Goal: Task Accomplishment & Management: Complete application form

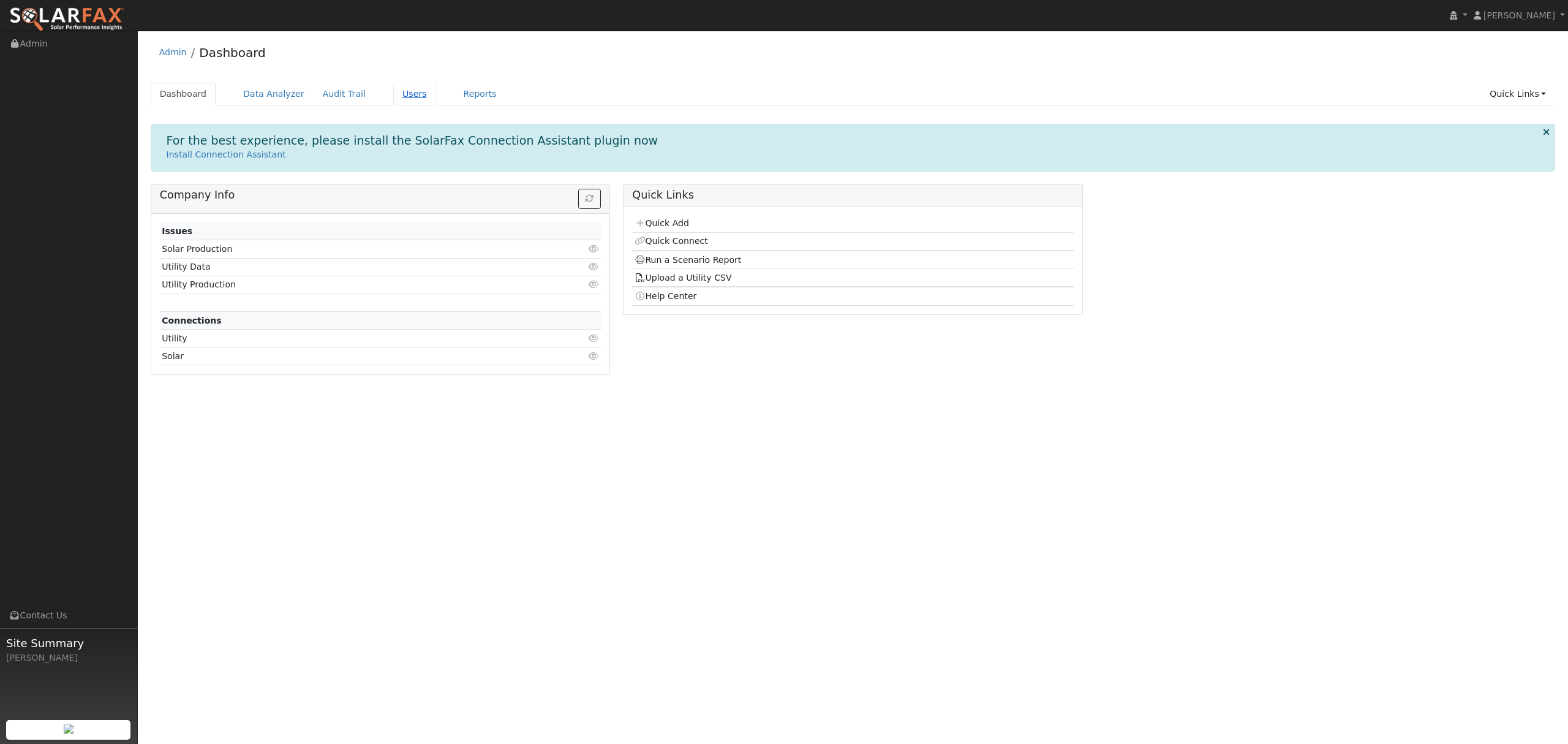
click at [400, 97] on link "Users" at bounding box center [414, 94] width 43 height 23
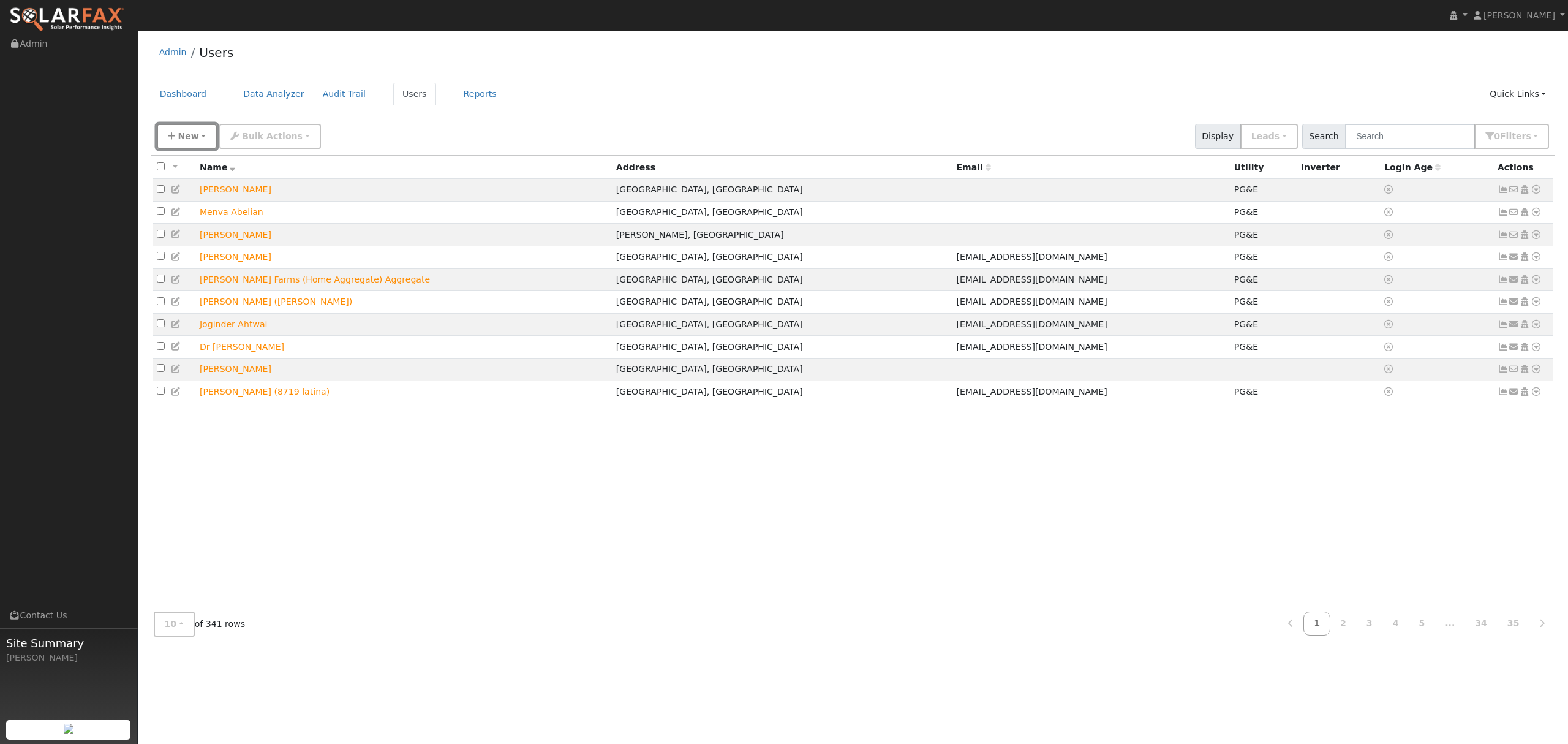
click at [189, 136] on span "New" at bounding box center [188, 136] width 21 height 10
click at [210, 191] on link "Quick Add" at bounding box center [208, 189] width 102 height 17
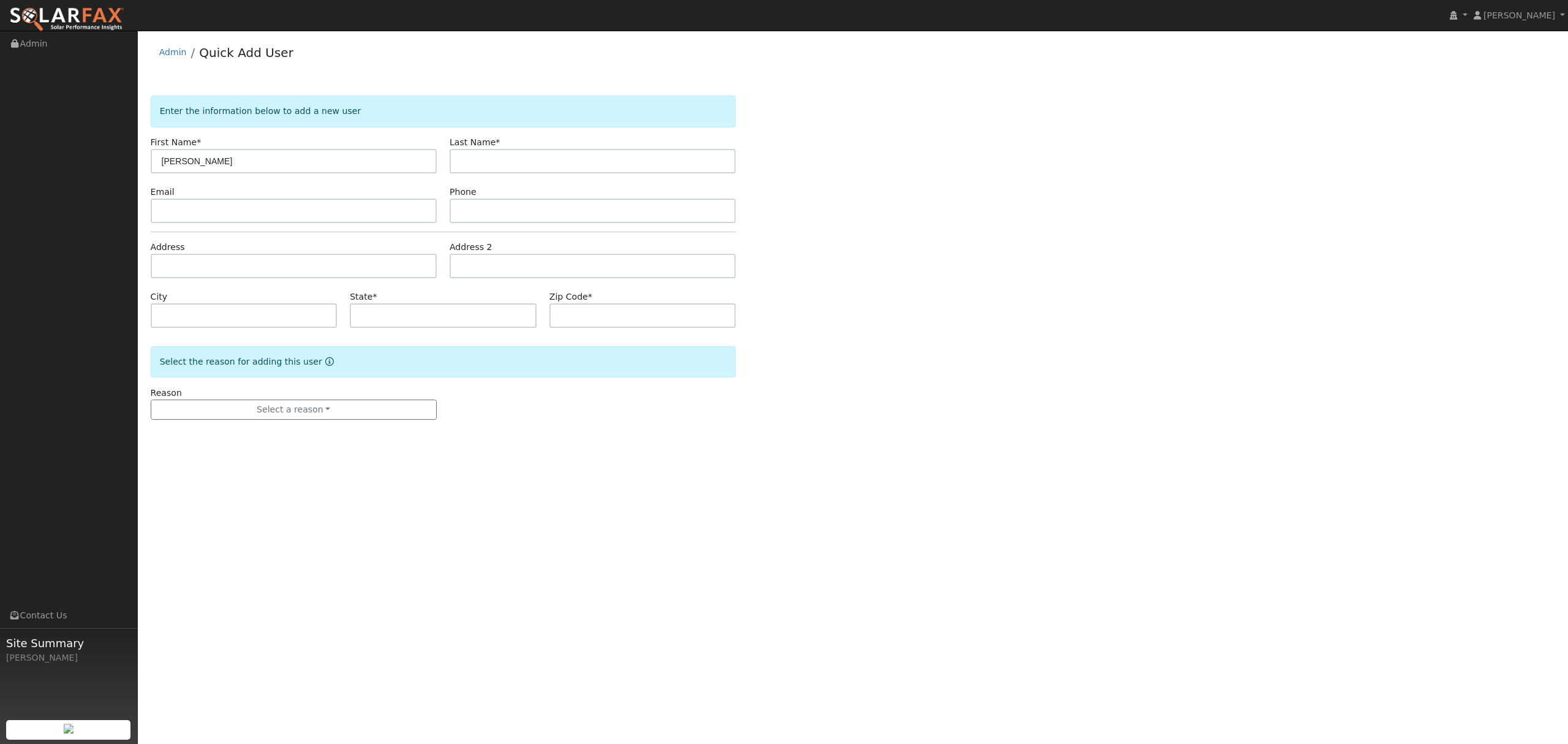
type input "Aaron"
click at [223, 270] on input "text" at bounding box center [294, 265] width 286 height 24
type input "1864 Chatfield Circle"
type input "Stockton"
type input "CA"
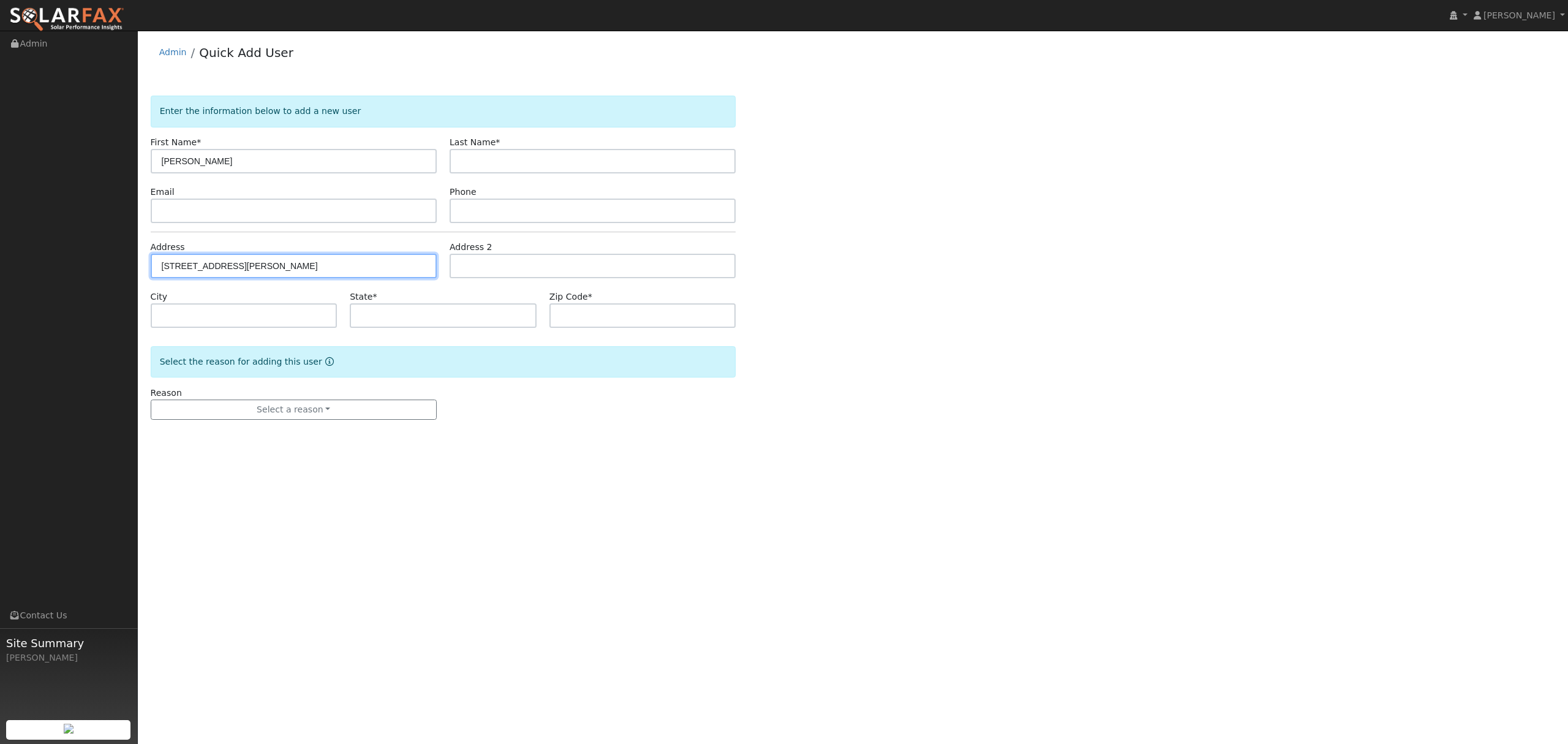
type input "95209"
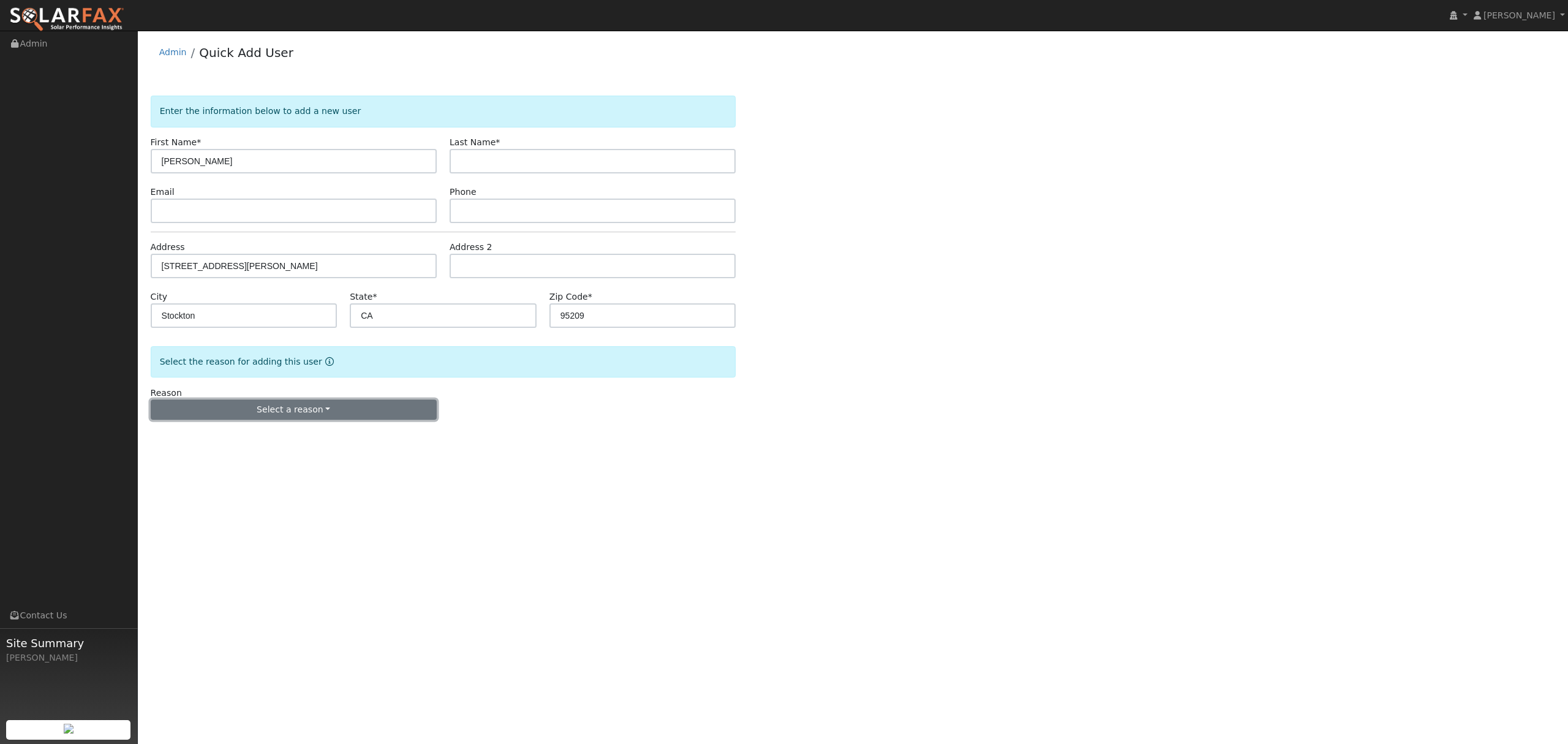
click at [311, 409] on button "Select a reason" at bounding box center [294, 410] width 286 height 21
click at [180, 435] on link "New lead" at bounding box center [218, 435] width 135 height 17
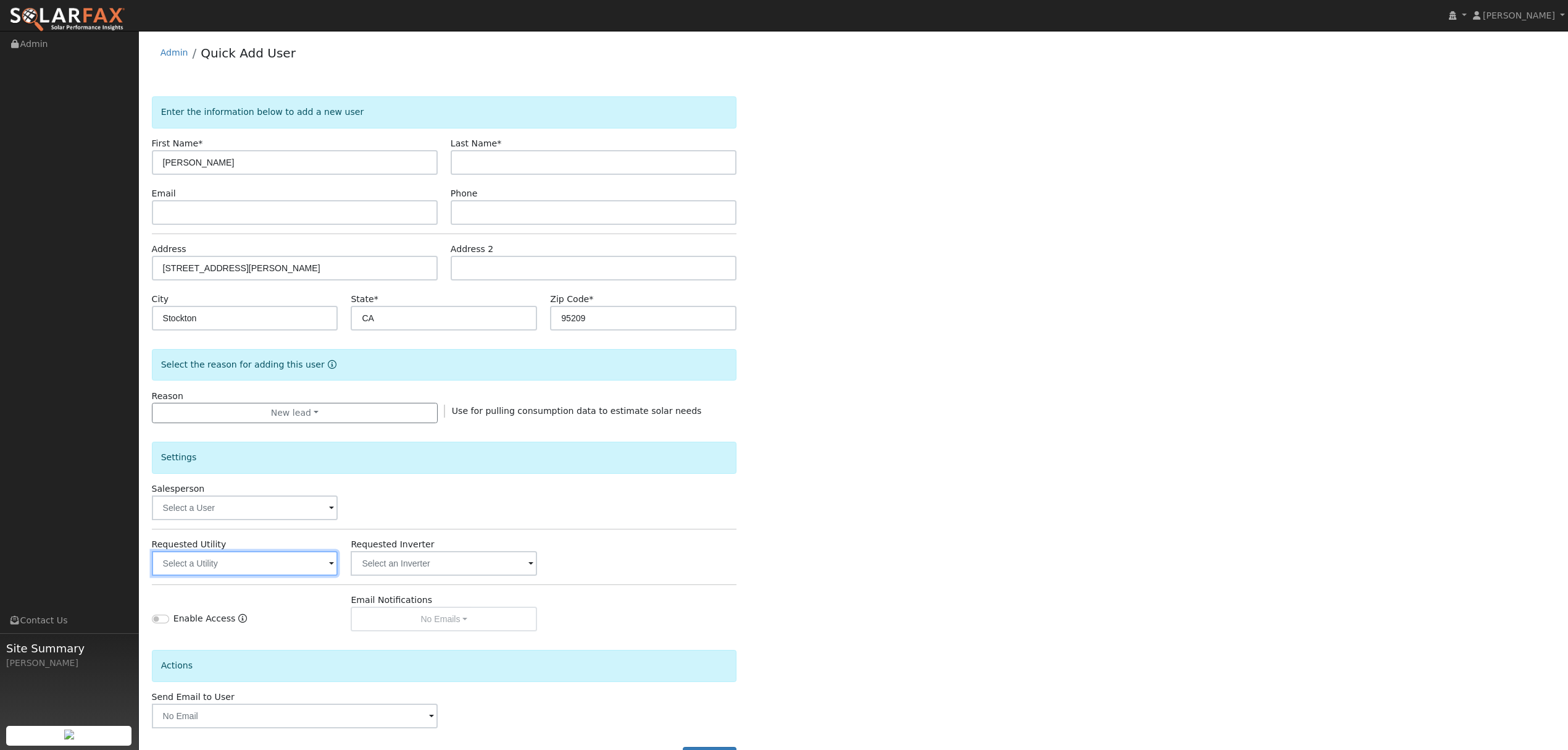
click at [267, 562] on input "text" at bounding box center [245, 562] width 186 height 24
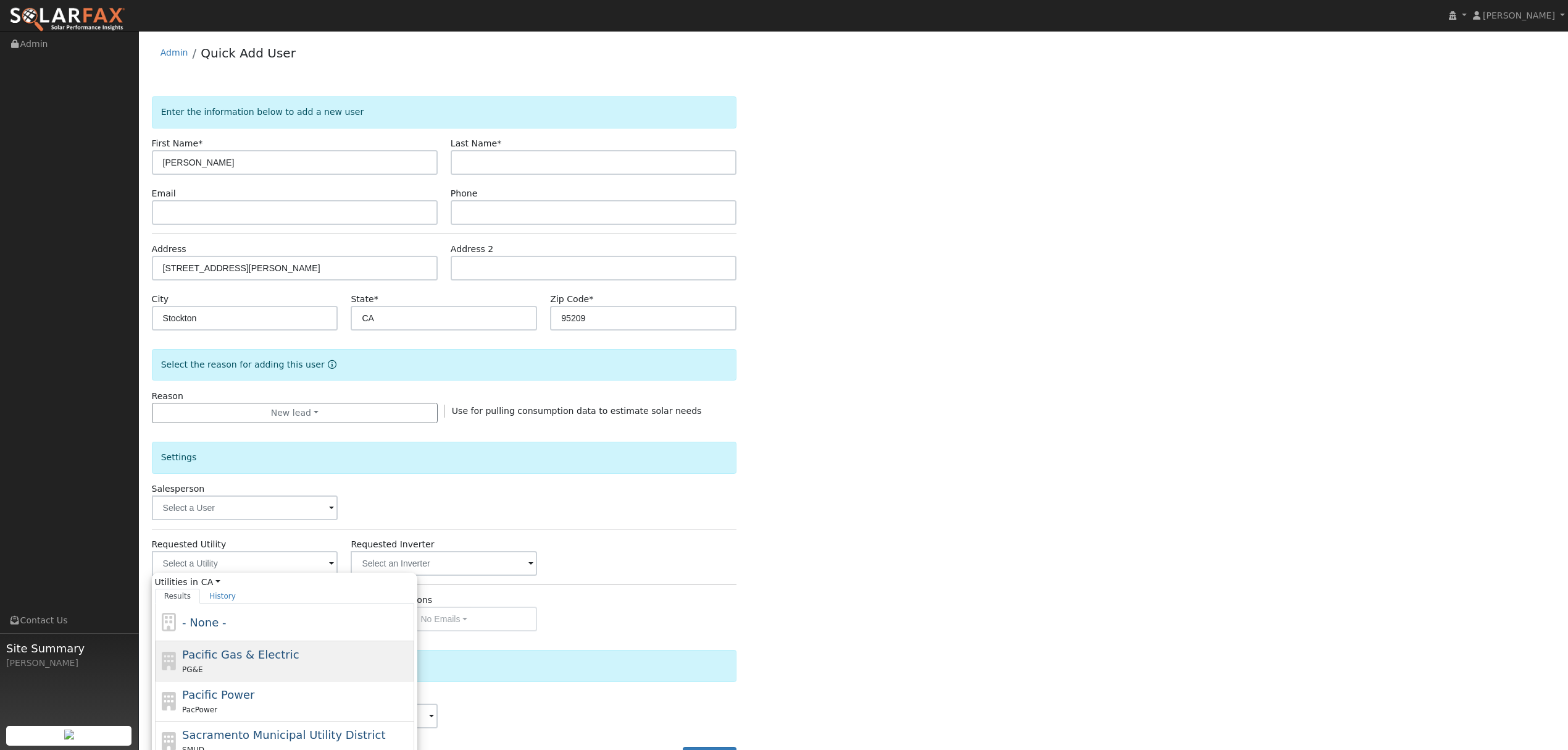
click at [203, 665] on div "Pacific Gas & Electric PG&E" at bounding box center [296, 661] width 229 height 30
type input "Pacific Gas & Electric"
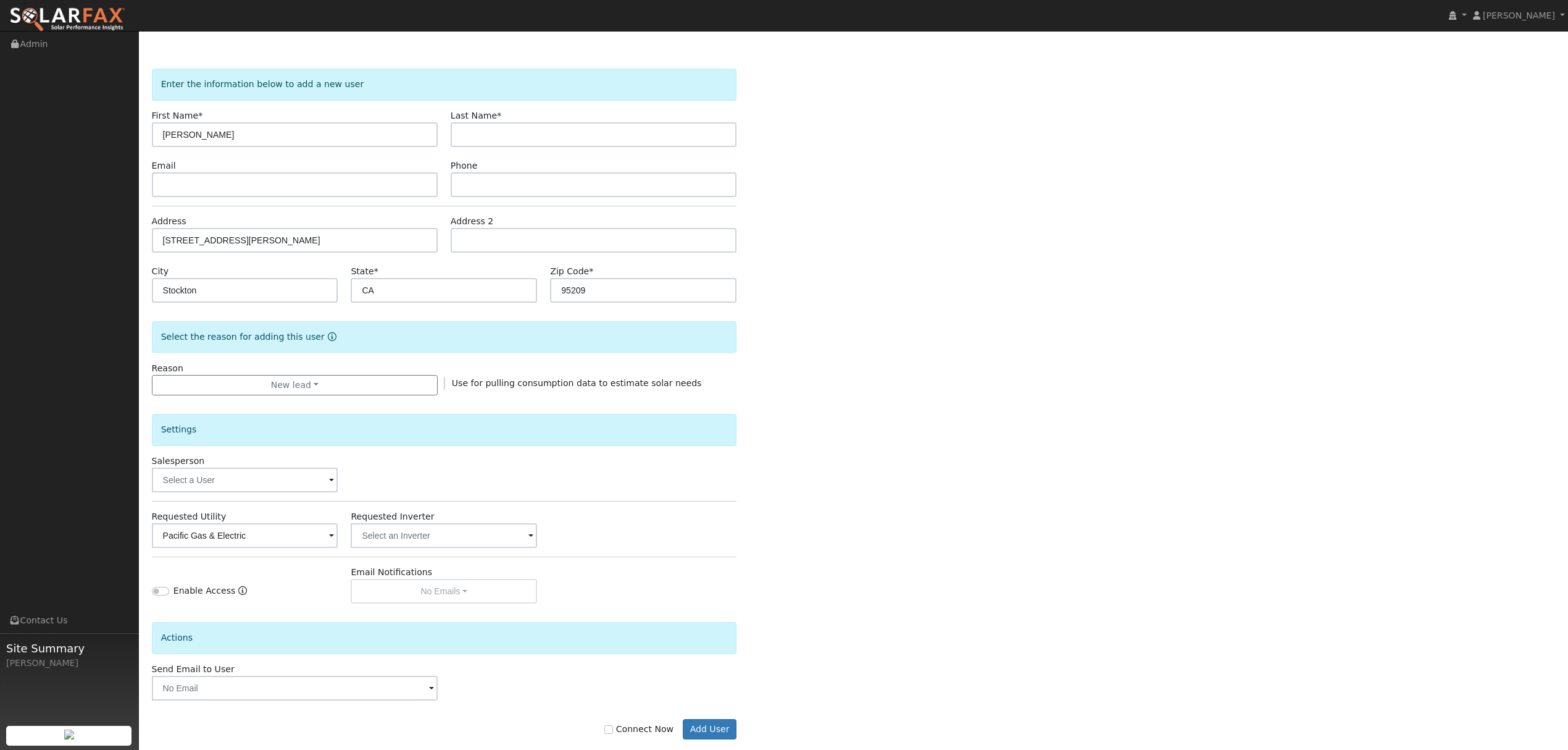
scroll to position [50, 0]
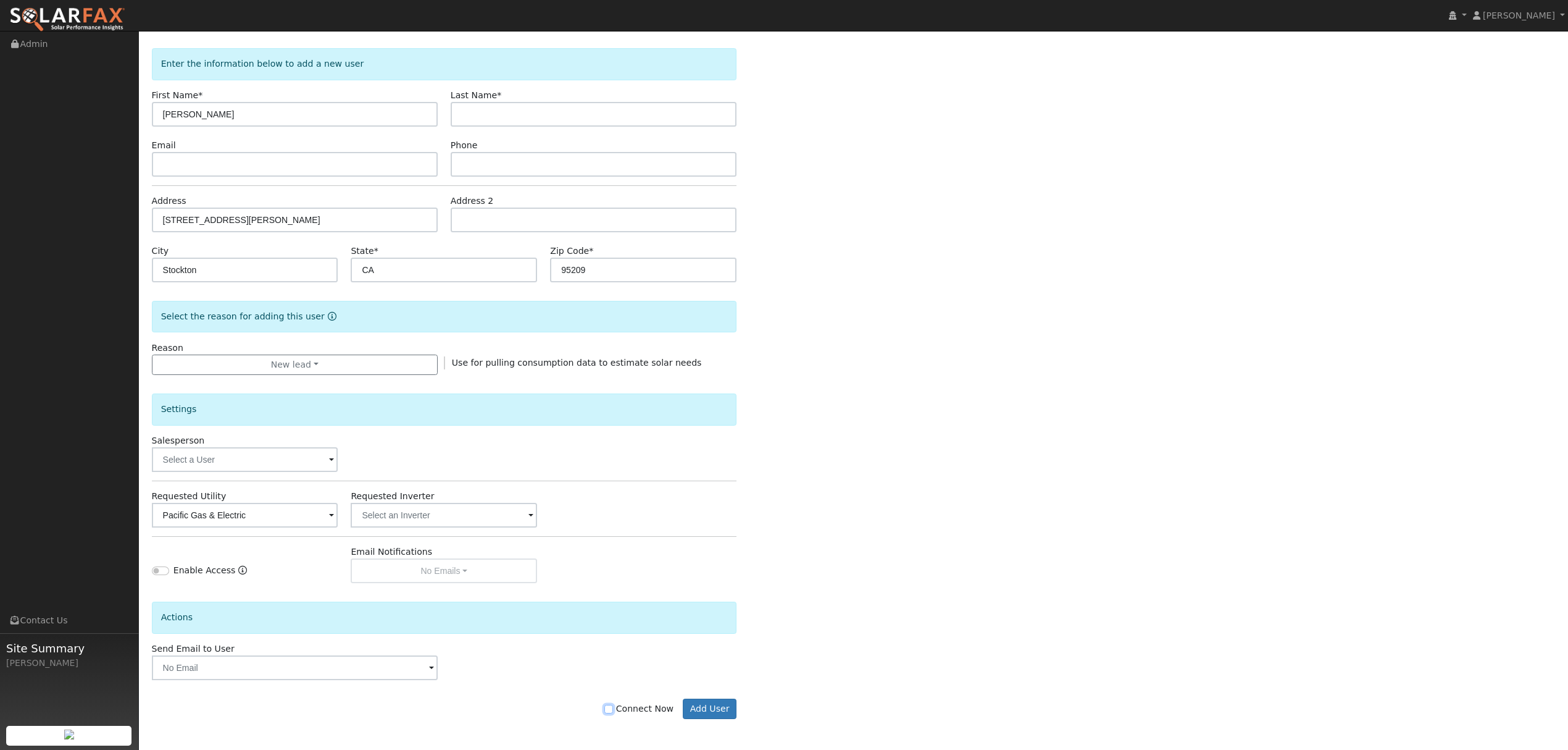
click at [613, 707] on input "Connect Now" at bounding box center [609, 708] width 9 height 9
checkbox input "true"
click at [711, 709] on button "Add User" at bounding box center [710, 709] width 54 height 21
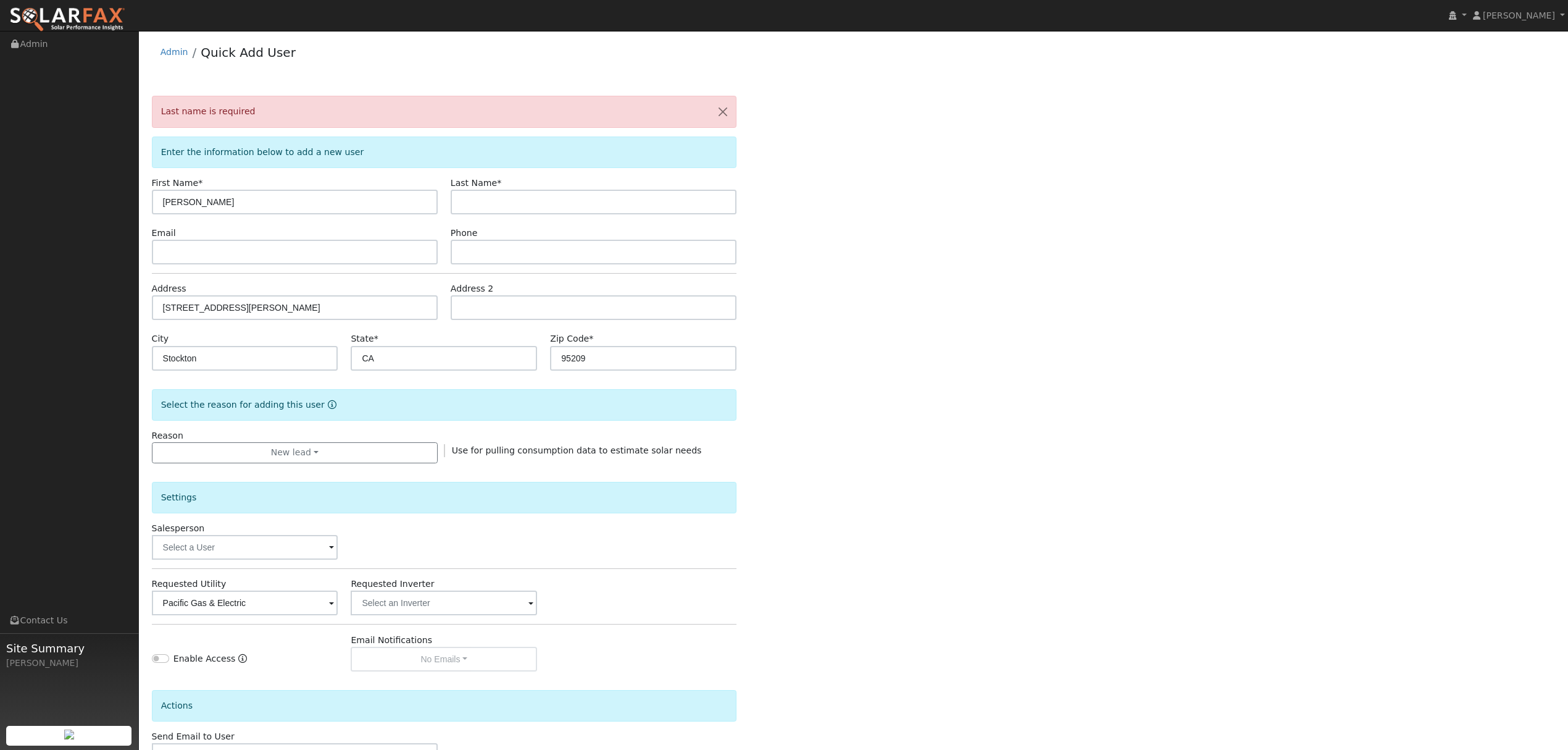
scroll to position [0, 0]
click at [559, 200] on input "text" at bounding box center [594, 202] width 286 height 24
type input "julio"
click at [813, 314] on div "Last name is required Enter the information below to add a new user First Name …" at bounding box center [854, 464] width 1404 height 736
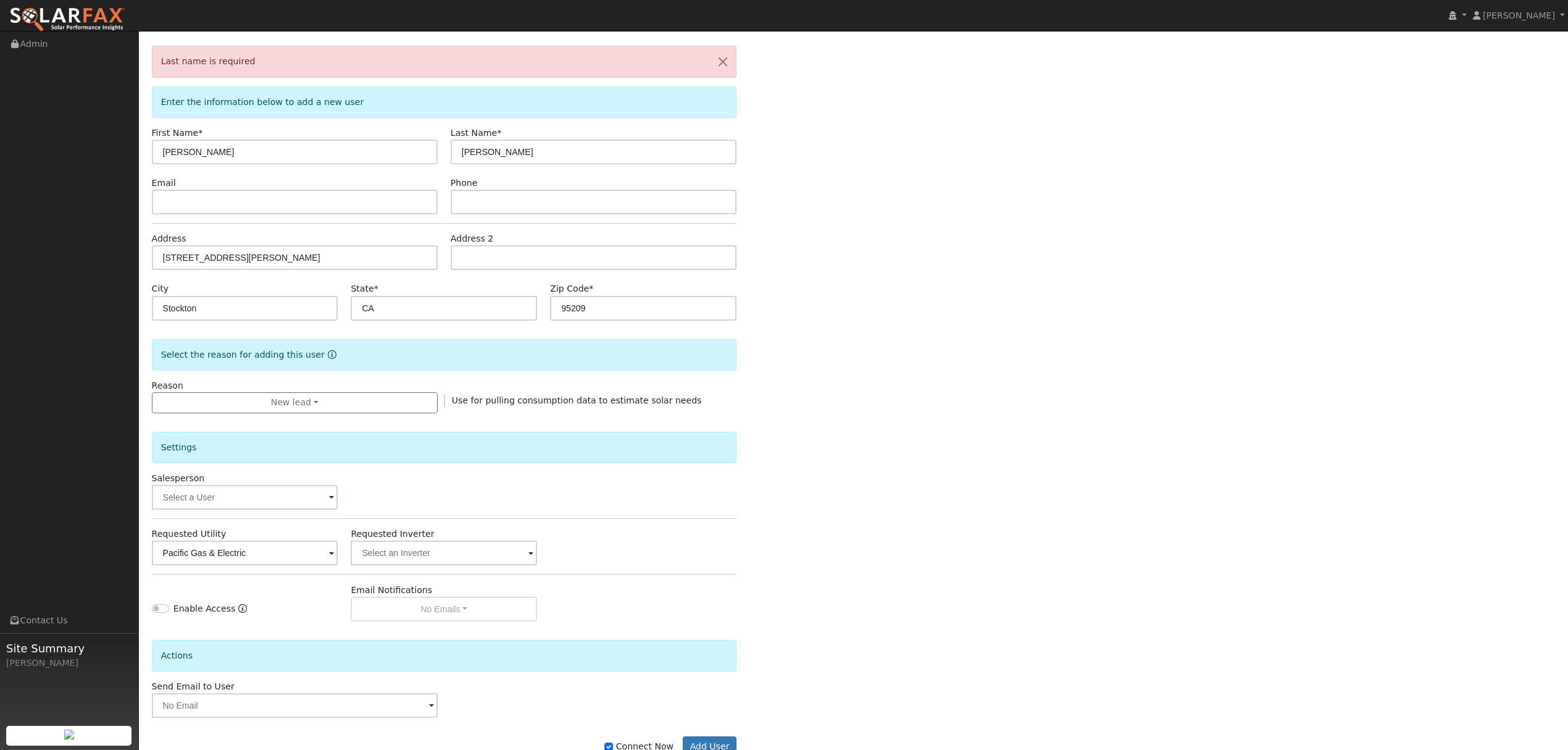
scroll to position [91, 0]
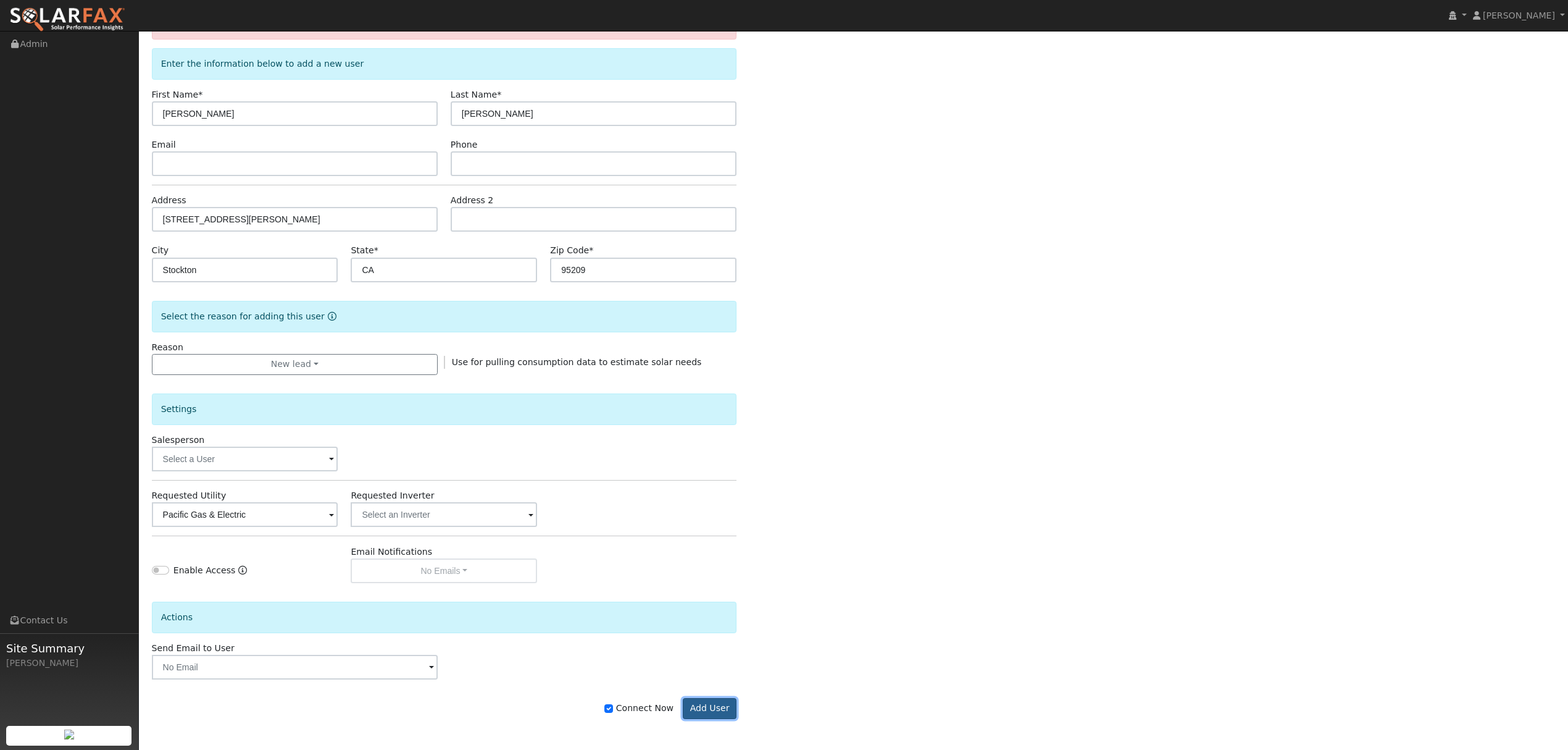
click at [714, 714] on button "Add User" at bounding box center [710, 708] width 54 height 21
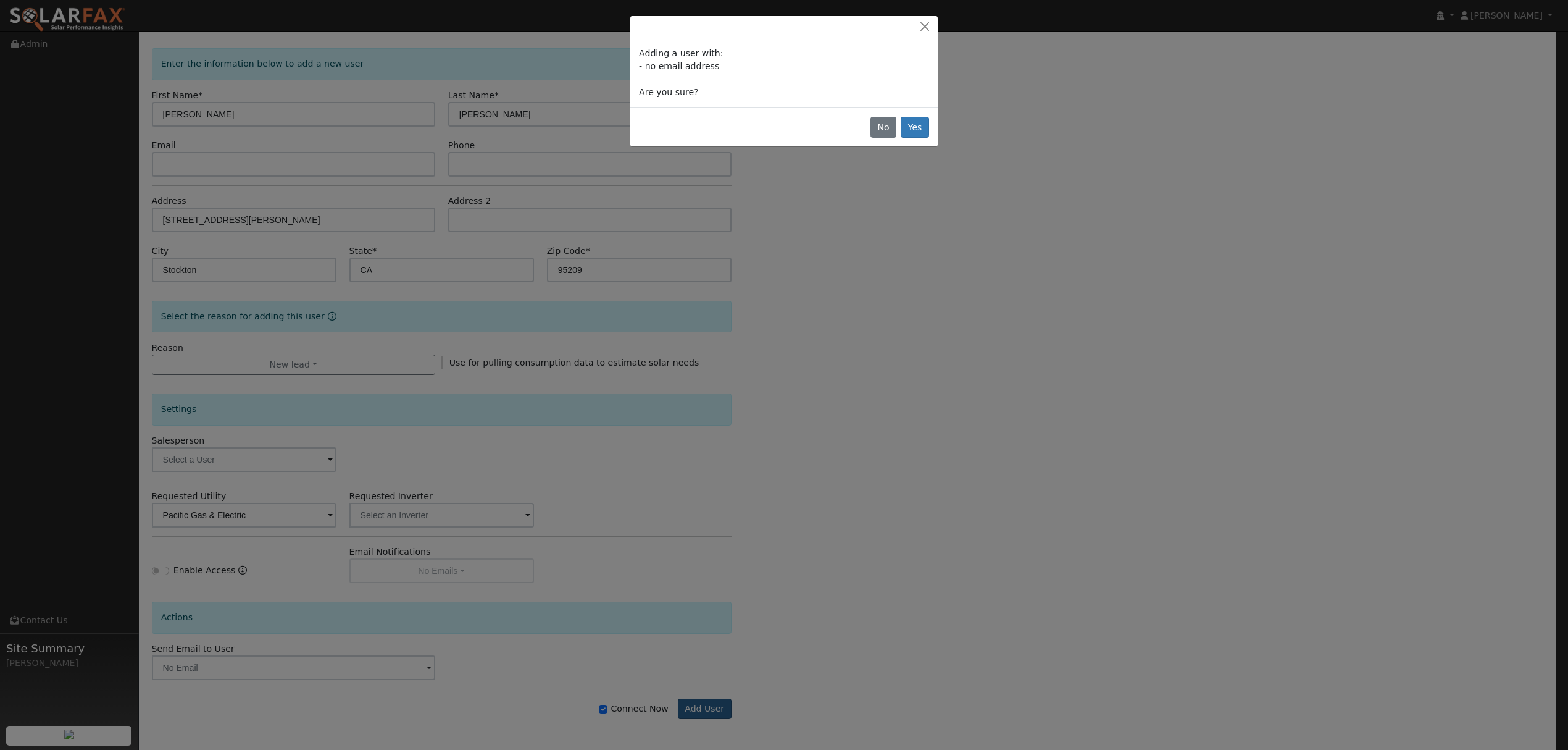
scroll to position [50, 0]
click at [925, 127] on button "Yes" at bounding box center [921, 127] width 28 height 21
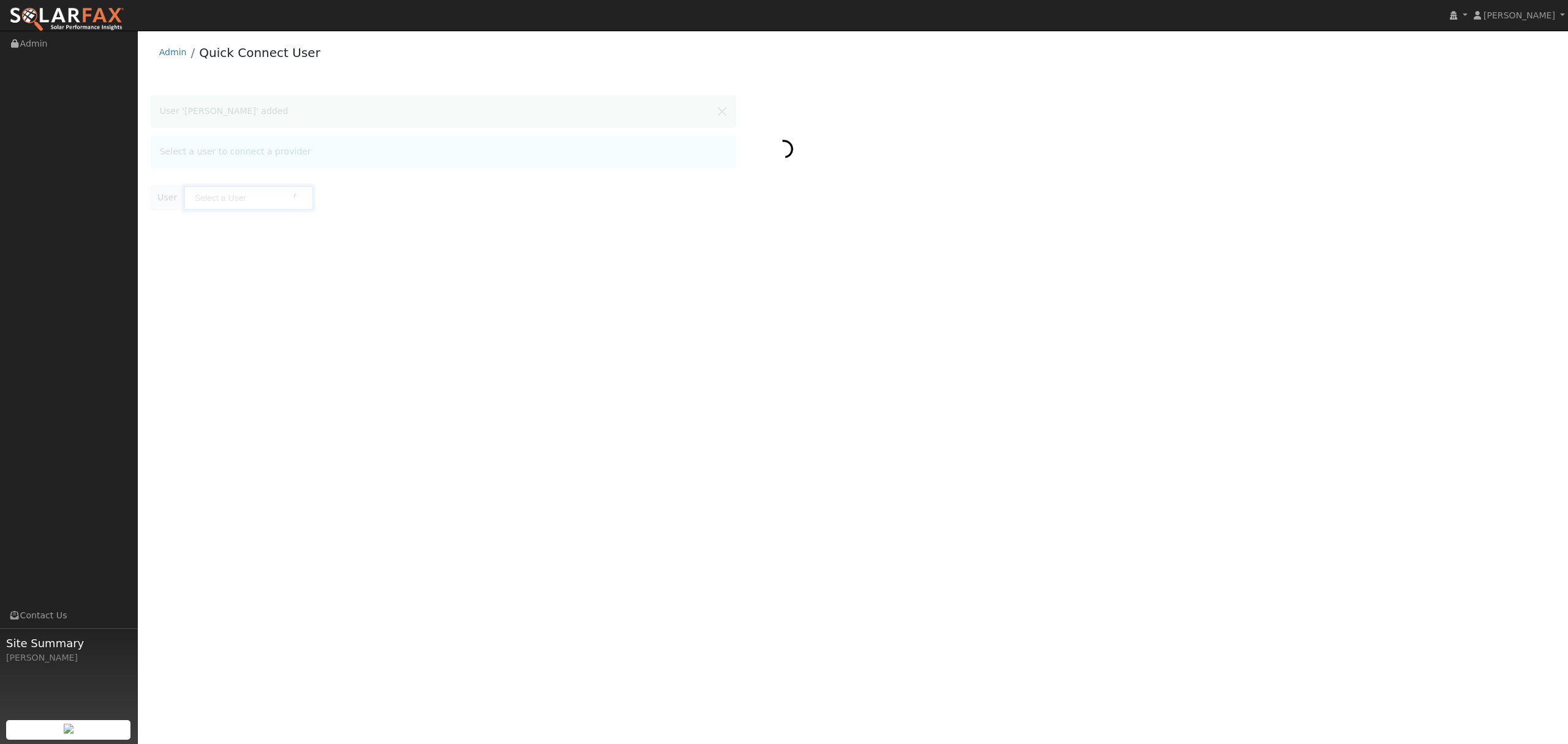
type input "[PERSON_NAME]"
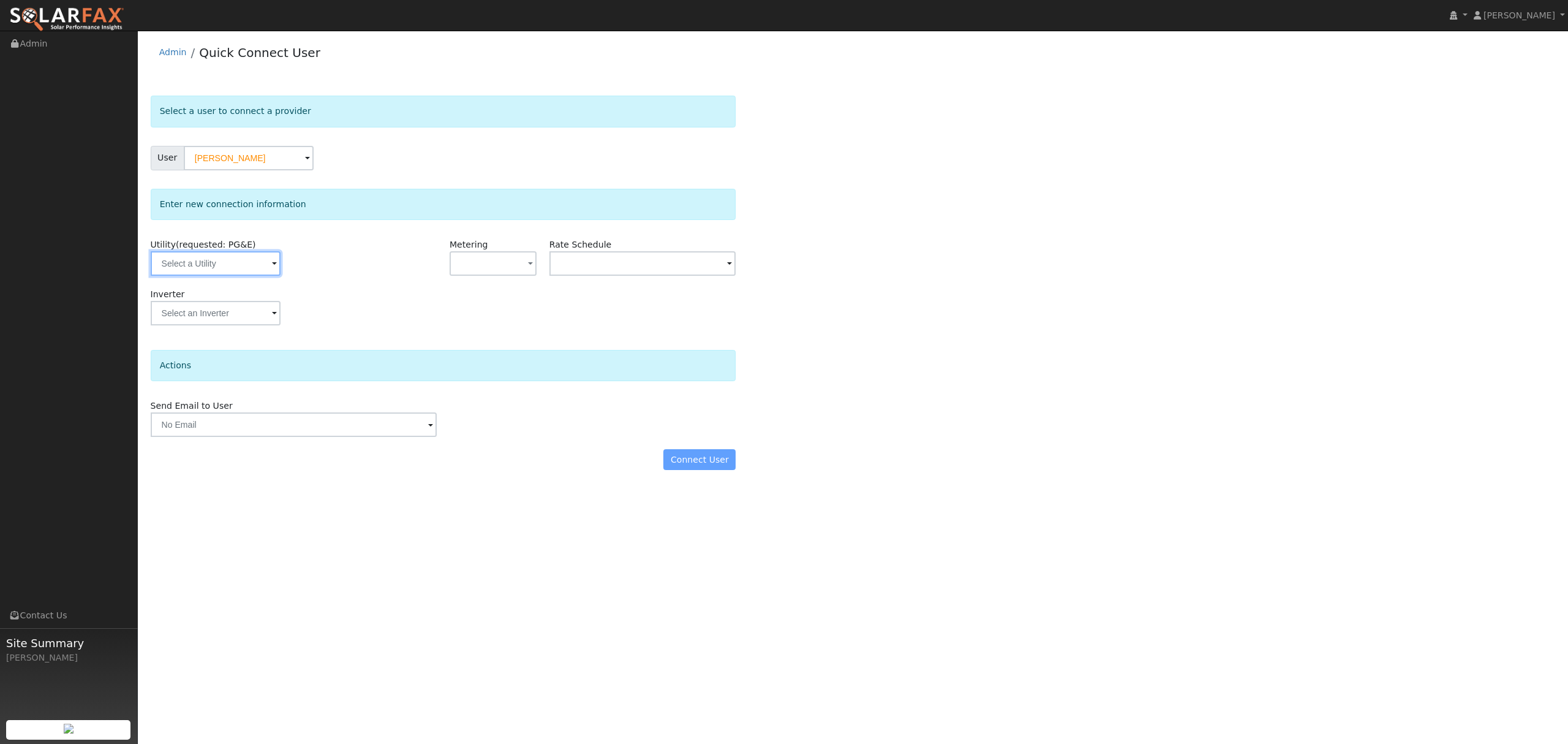
click at [231, 265] on input "text" at bounding box center [216, 263] width 130 height 24
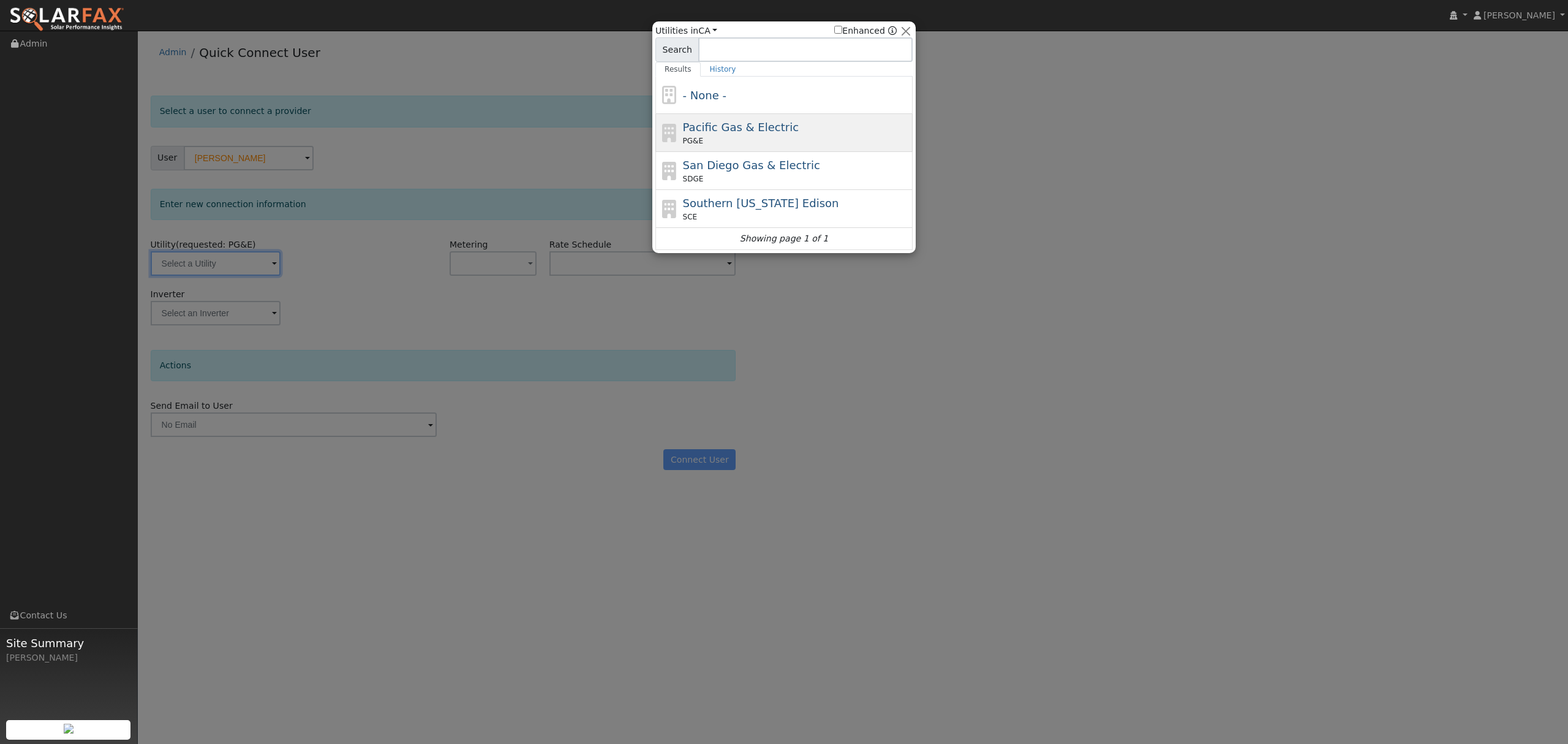
click at [740, 149] on div "Pacific Gas & Electric PG&E" at bounding box center [784, 133] width 257 height 38
type input "PG&E"
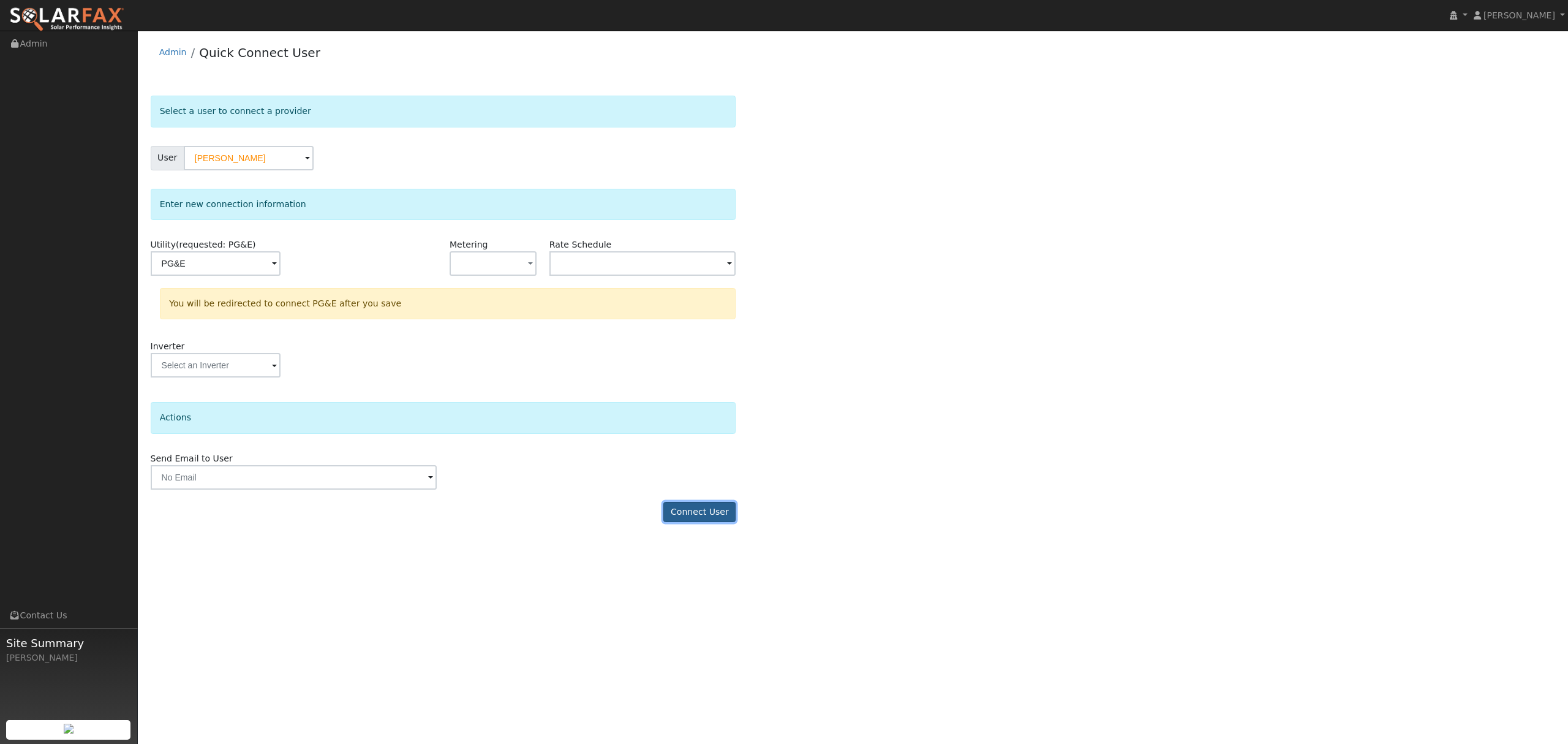
click at [718, 518] on button "Connect User" at bounding box center [699, 512] width 72 height 21
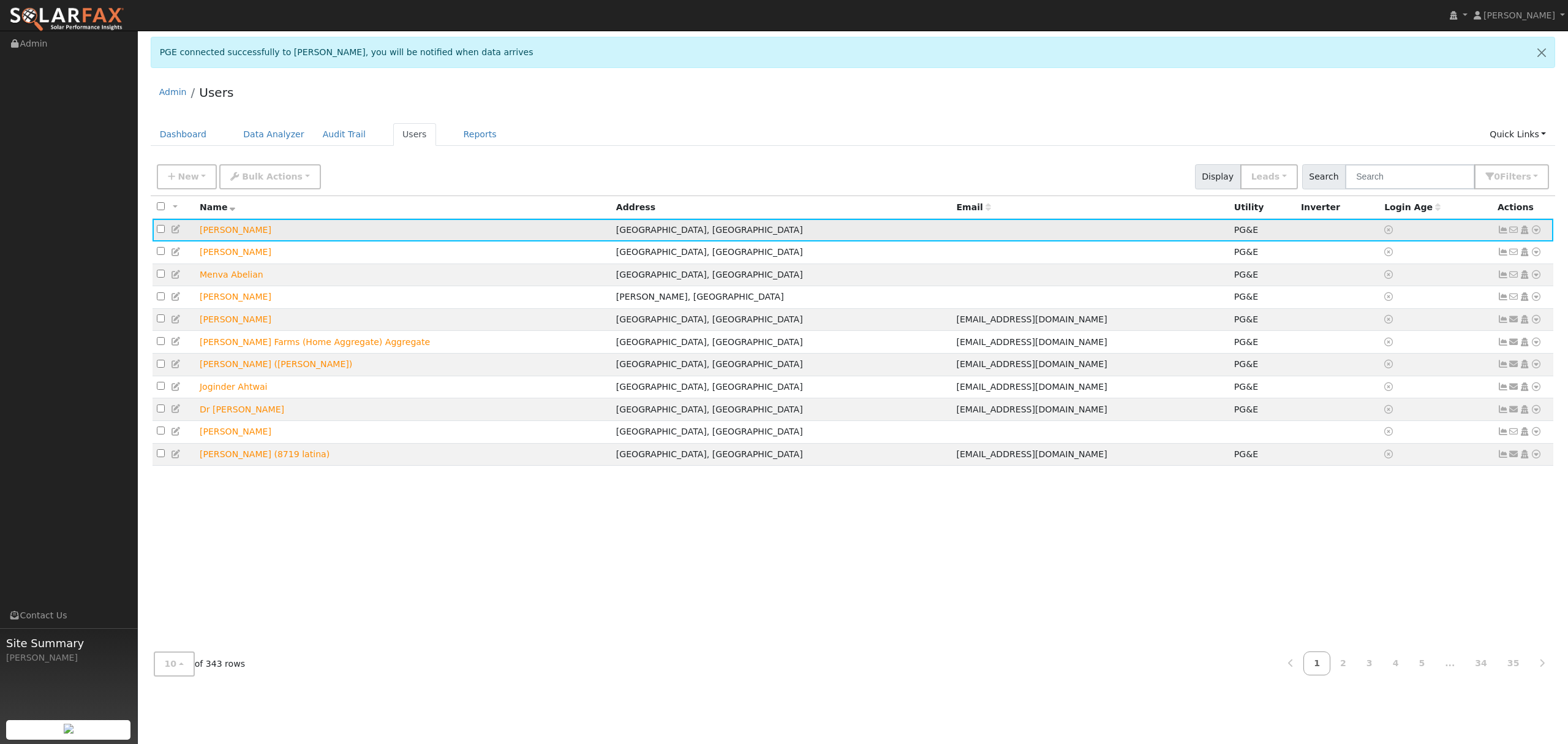
click at [1537, 231] on icon at bounding box center [1536, 229] width 11 height 9
click at [1495, 250] on link "Data Analyzer" at bounding box center [1495, 251] width 89 height 17
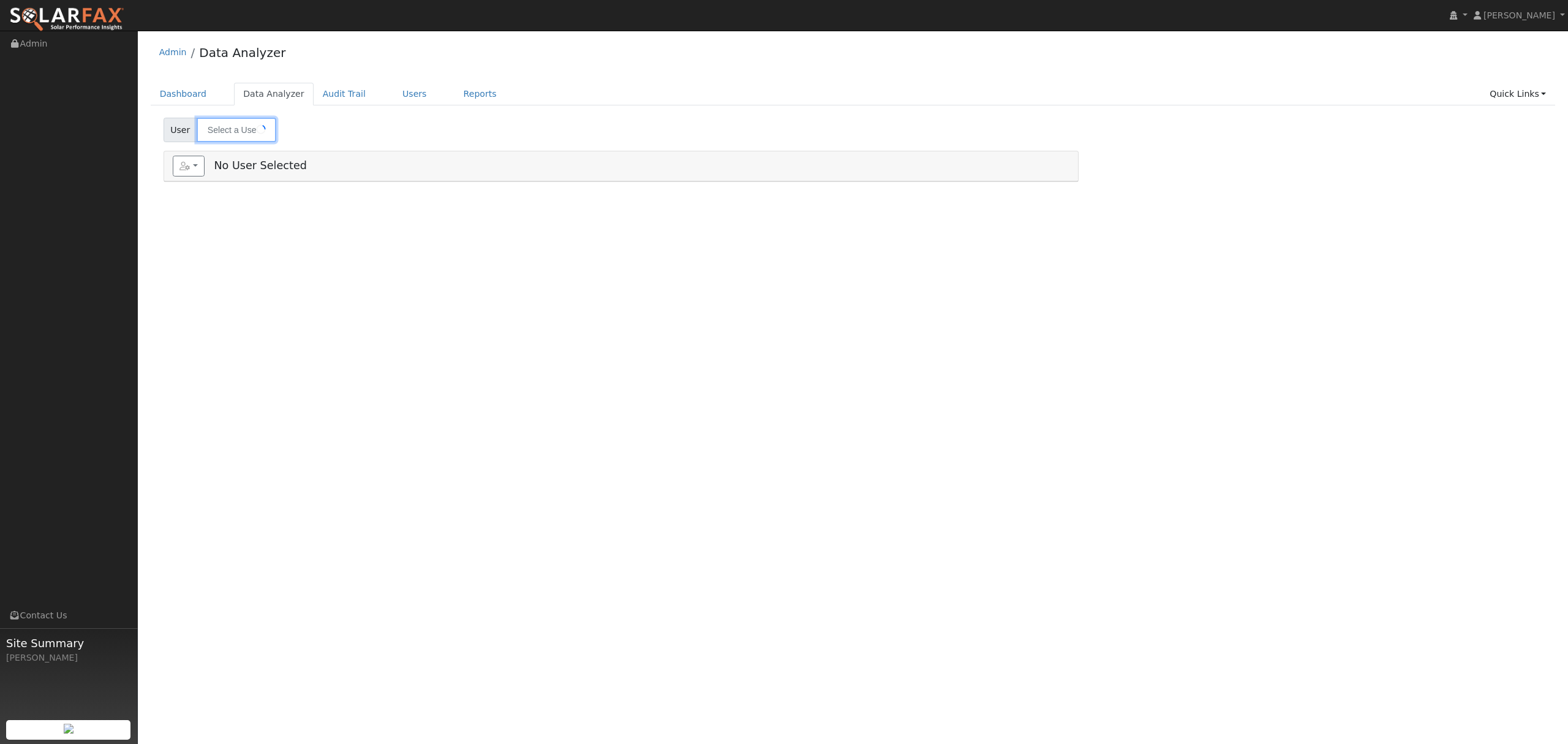
type input "[PERSON_NAME]"
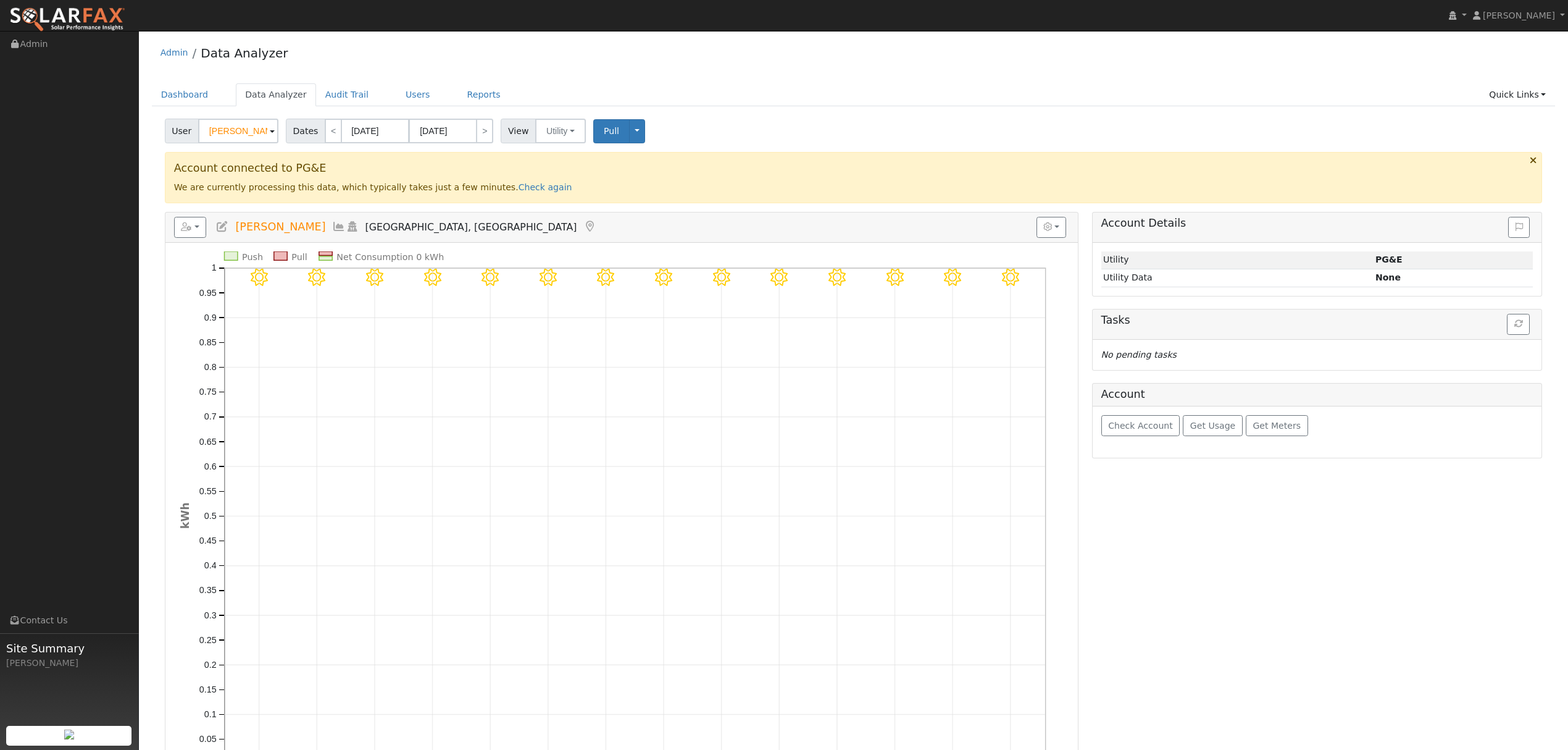
click at [332, 226] on icon at bounding box center [338, 226] width 13 height 11
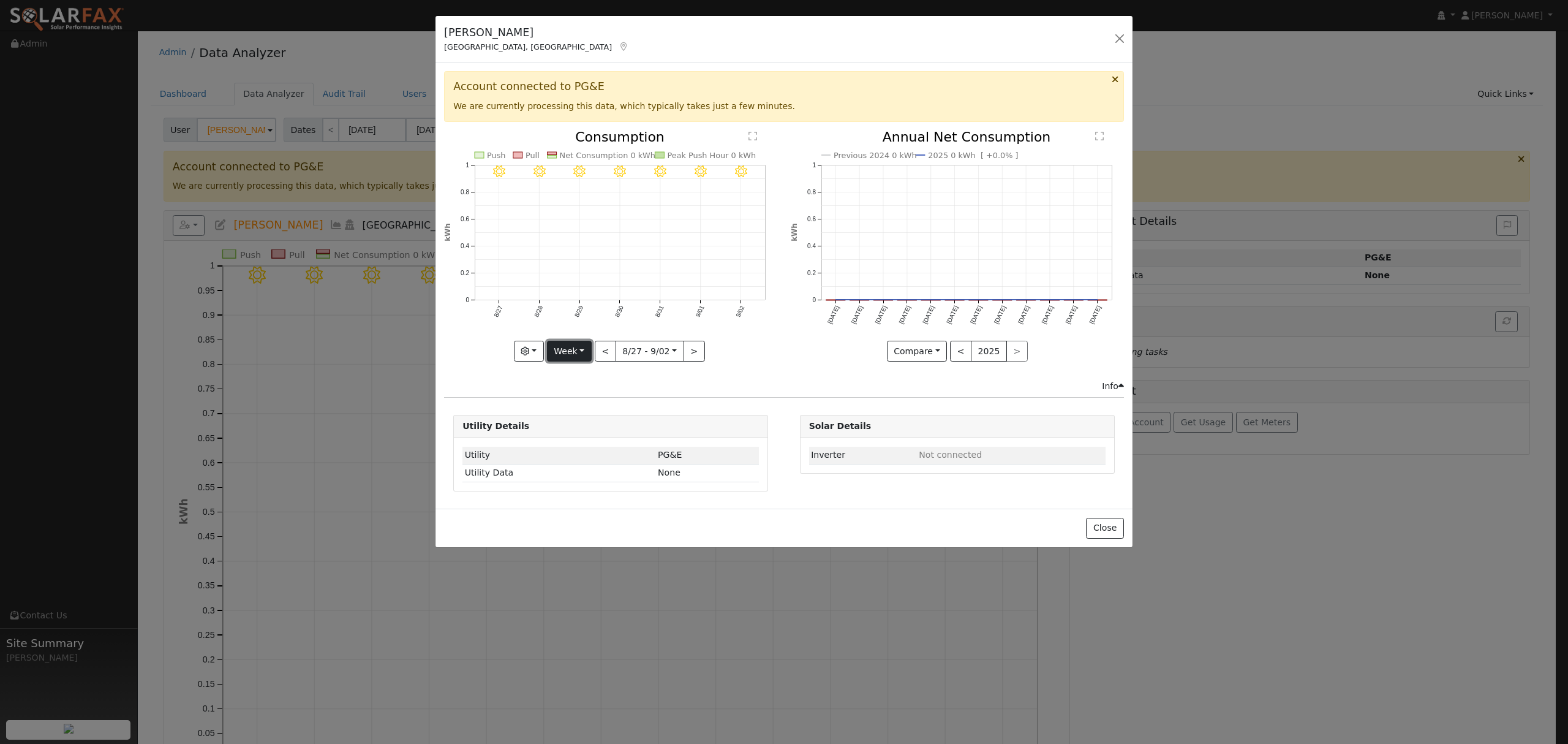
click at [565, 351] on button "Week" at bounding box center [569, 350] width 45 height 21
click at [576, 434] on link "Year" at bounding box center [590, 428] width 85 height 17
click at [566, 358] on button "Year" at bounding box center [557, 350] width 39 height 21
click at [574, 432] on link "Year" at bounding box center [580, 428] width 85 height 17
click at [558, 353] on button "Year" at bounding box center [557, 350] width 39 height 21
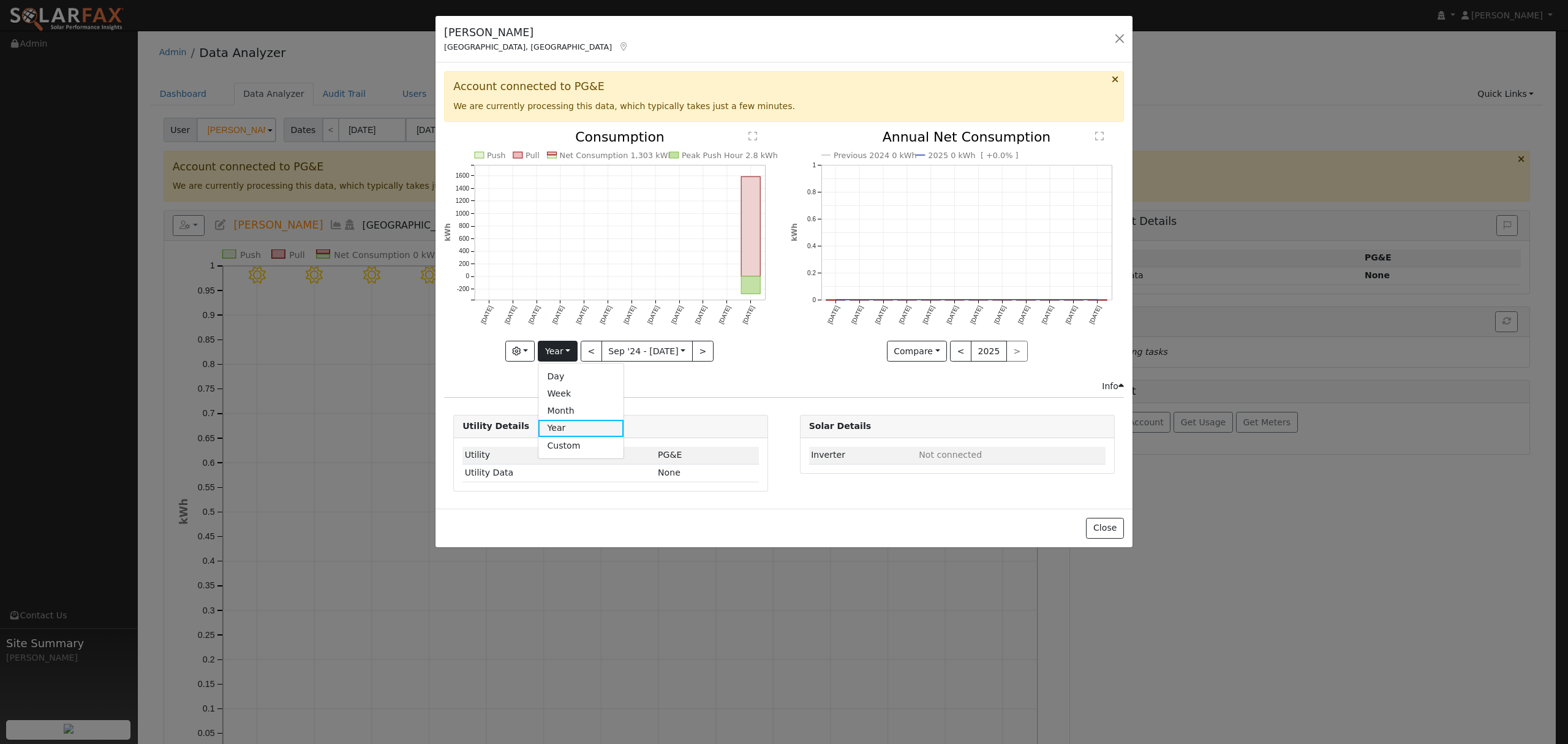
click at [565, 424] on link "Year" at bounding box center [580, 428] width 85 height 17
click at [562, 353] on button "Year" at bounding box center [557, 350] width 39 height 21
click at [552, 427] on link "Year" at bounding box center [580, 428] width 85 height 17
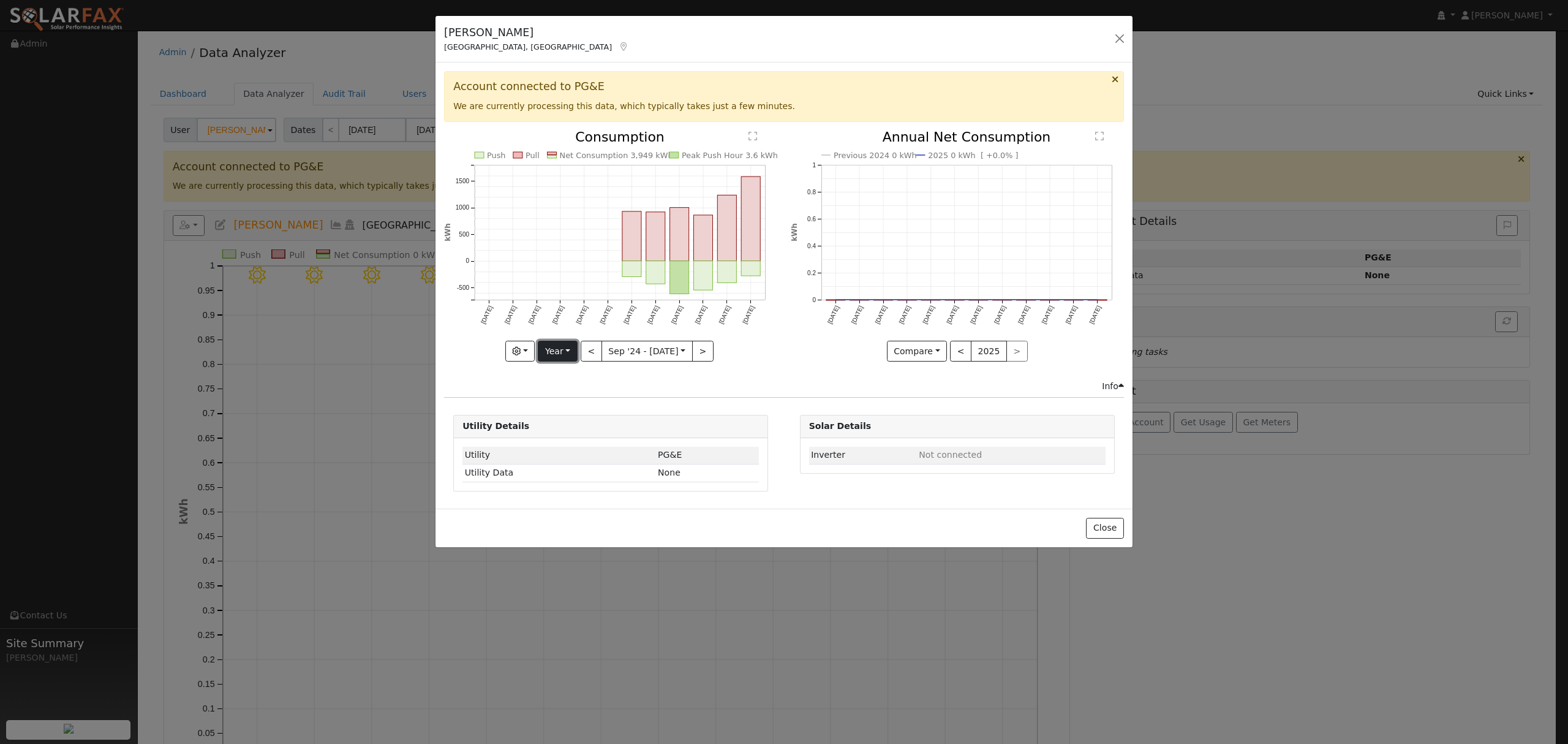
click at [557, 356] on button "Year" at bounding box center [557, 350] width 39 height 21
click at [578, 425] on link "Year" at bounding box center [580, 428] width 85 height 17
click at [554, 353] on button "Year" at bounding box center [557, 350] width 39 height 21
click at [574, 418] on link "Month" at bounding box center [580, 411] width 85 height 17
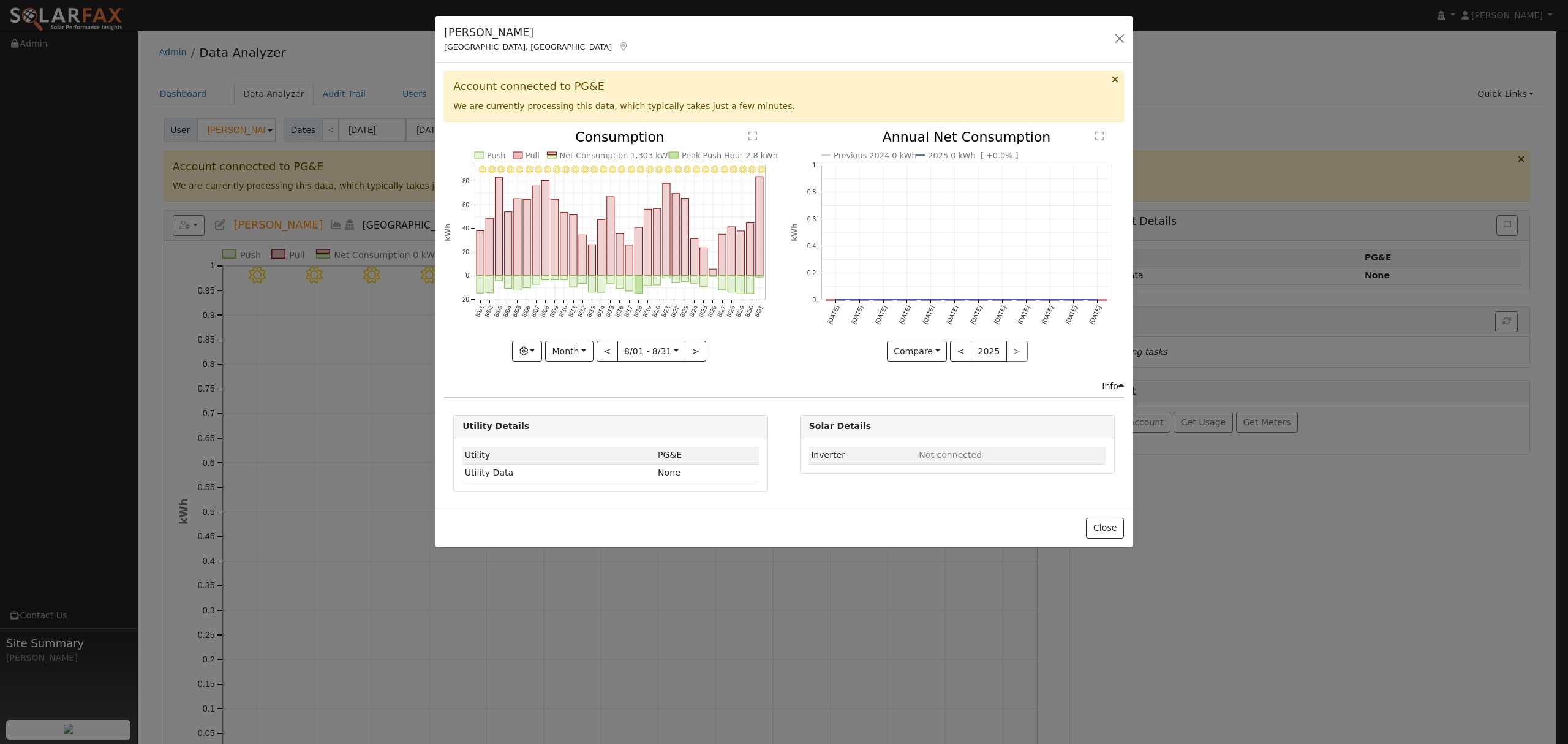
click at [544, 336] on icon "8/31 - Clear 8/30 - MostlyClear 8/29 - MostlyClear 8/28 - MostlyClear 8/27 - Mo…" at bounding box center [611, 242] width 333 height 223
click at [579, 349] on button "Month" at bounding box center [569, 350] width 48 height 21
click at [576, 430] on link "Year" at bounding box center [588, 428] width 85 height 17
type input "2024-09-01"
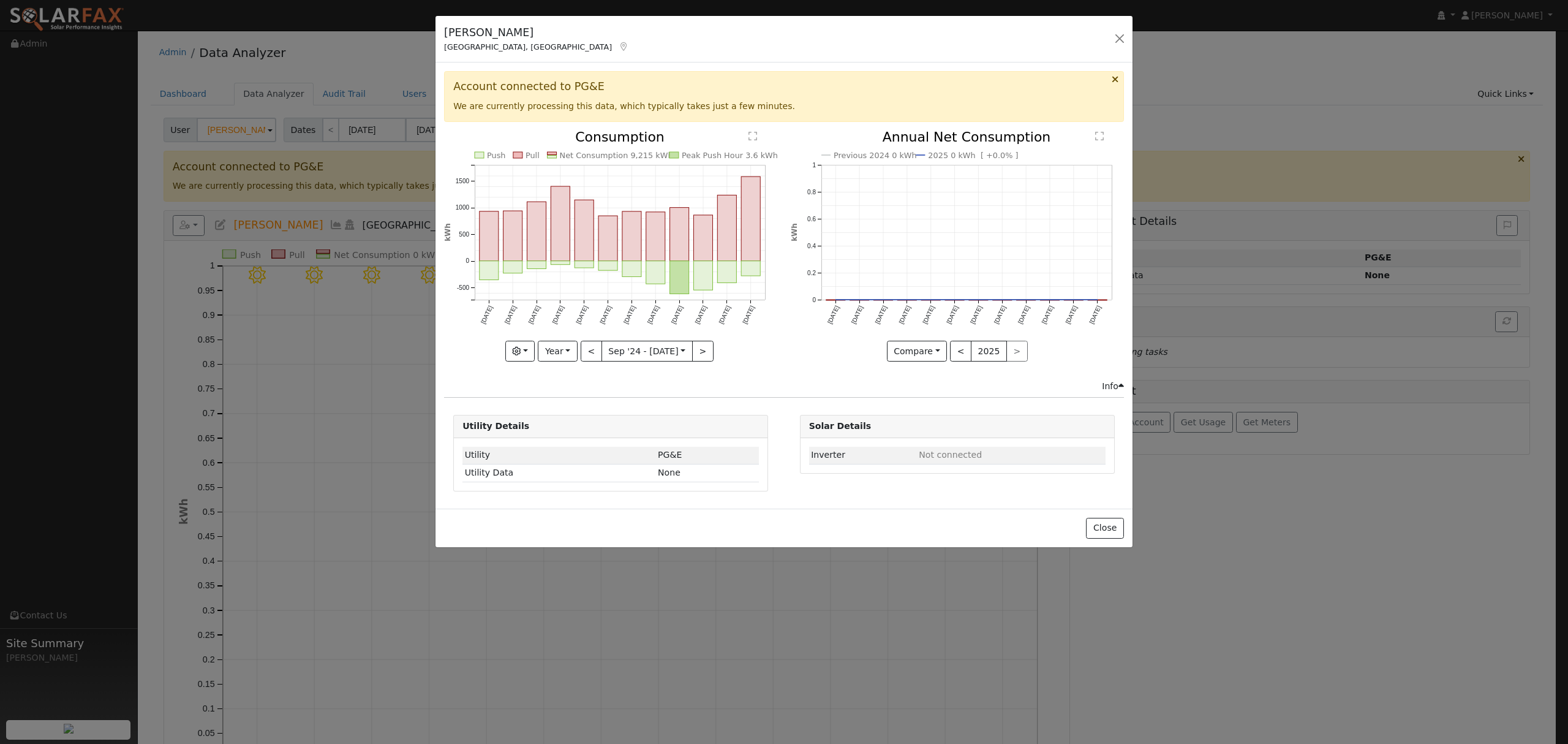
click at [777, 370] on div "Push Pull Net Consumption 9,215 kWh Peak Push Hour 3.6 kWh Sep '24 Oct '24 Nov …" at bounding box center [611, 255] width 346 height 250
click at [1096, 527] on button "Close" at bounding box center [1104, 528] width 38 height 21
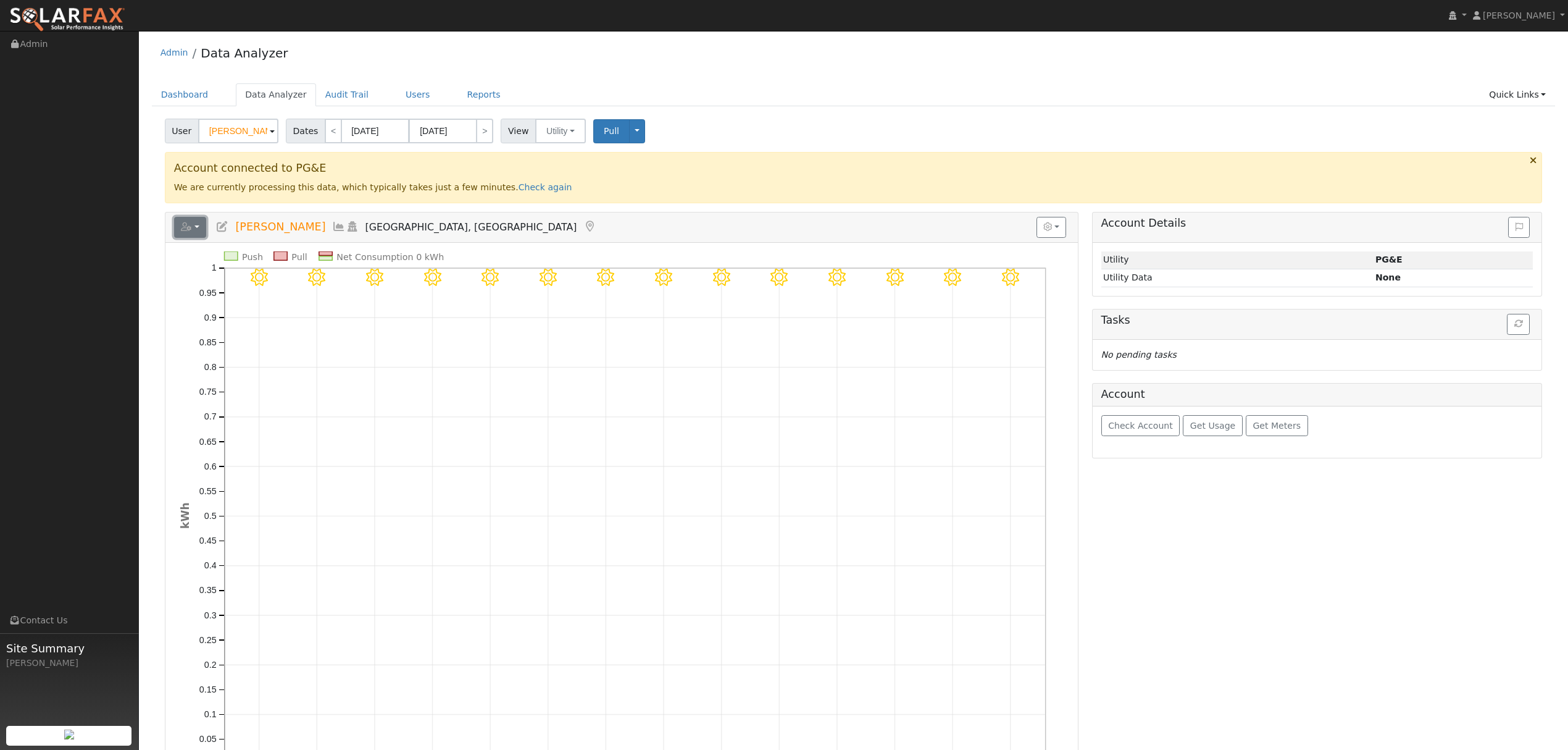
click at [195, 230] on button "button" at bounding box center [191, 227] width 33 height 21
click at [315, 279] on link "Export to CSV" at bounding box center [342, 282] width 90 height 15
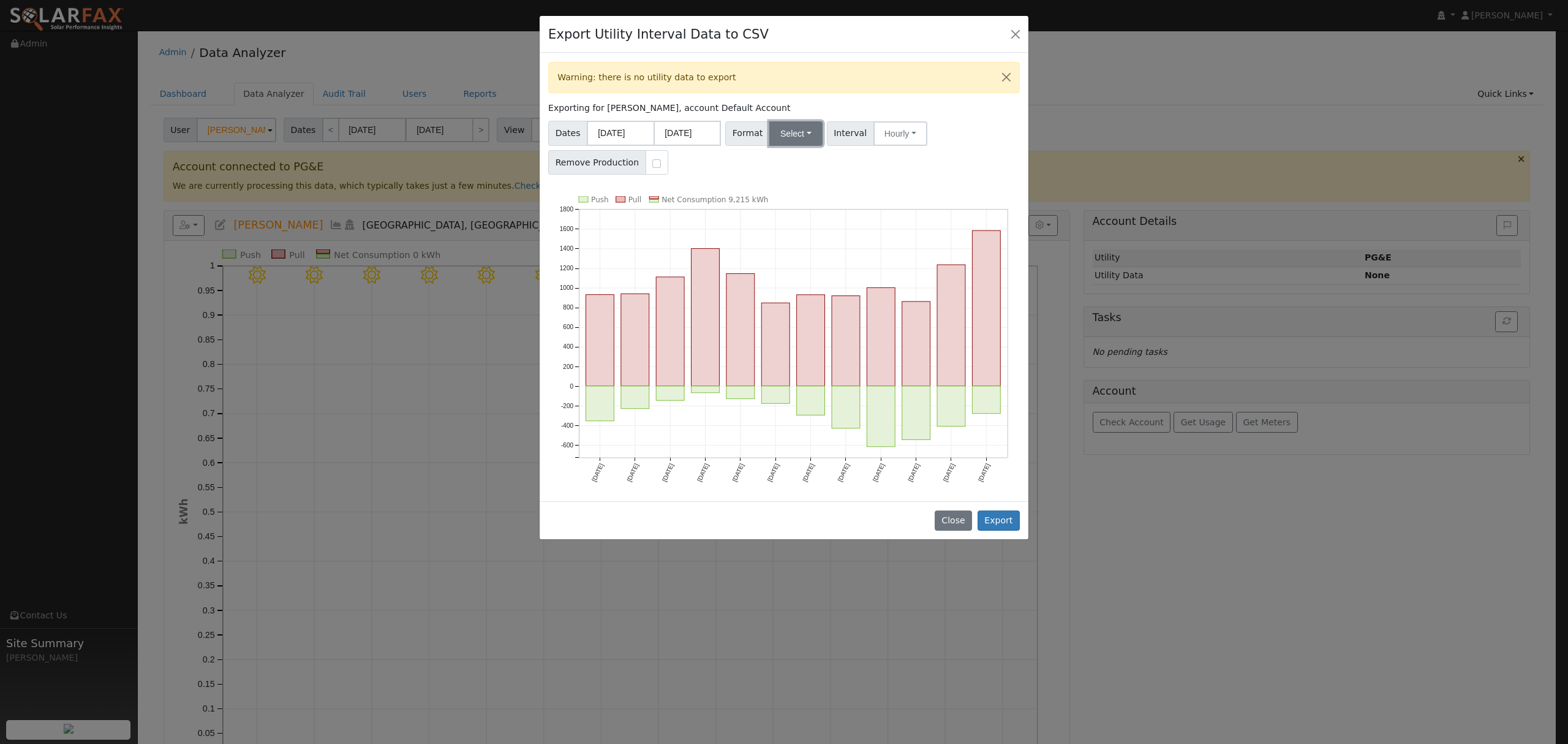
click at [801, 138] on button "Select" at bounding box center [795, 133] width 53 height 24
click at [796, 294] on link "Solargraf" at bounding box center [810, 291] width 88 height 17
click at [1008, 528] on button "Export" at bounding box center [999, 520] width 42 height 21
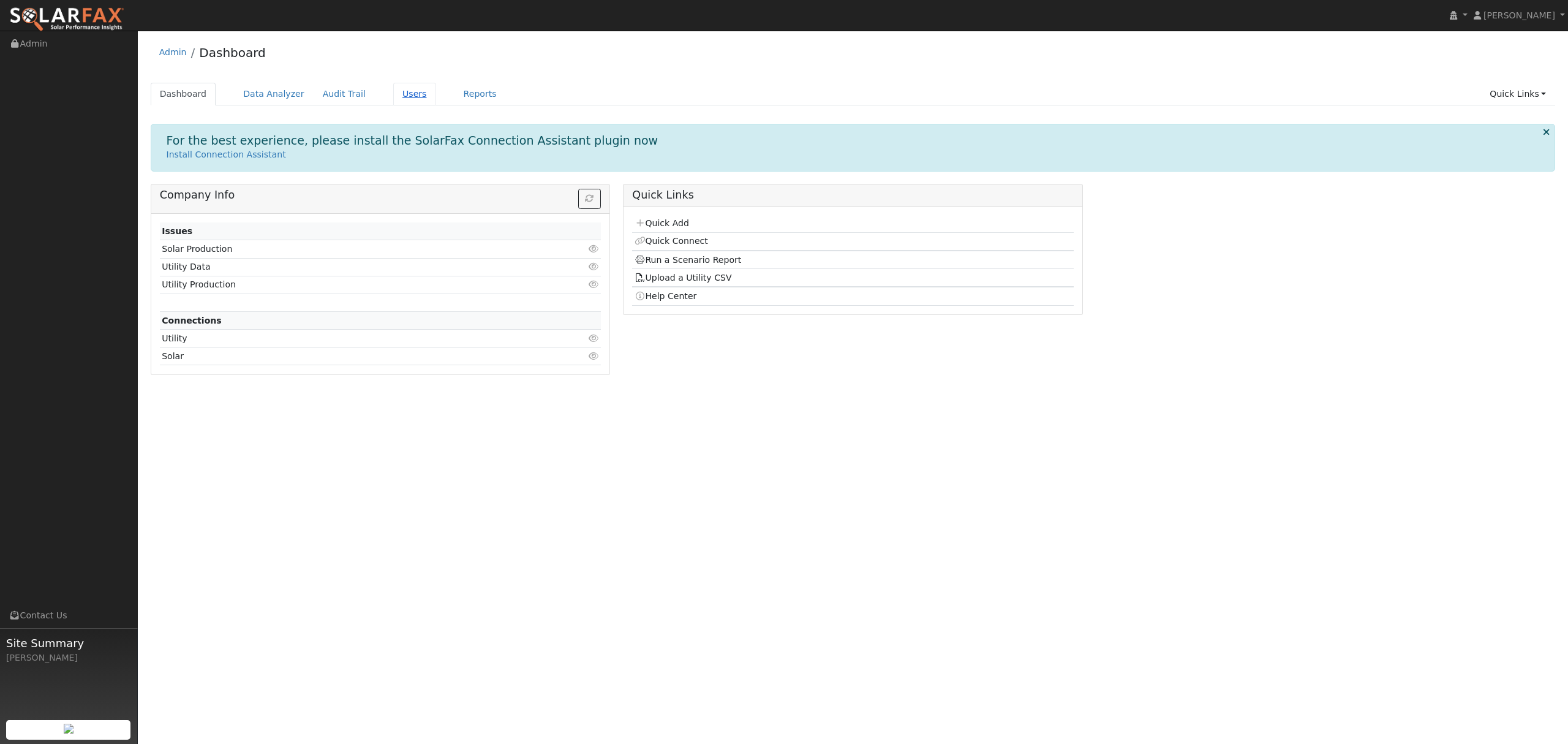
click at [398, 92] on link "Users" at bounding box center [414, 94] width 43 height 23
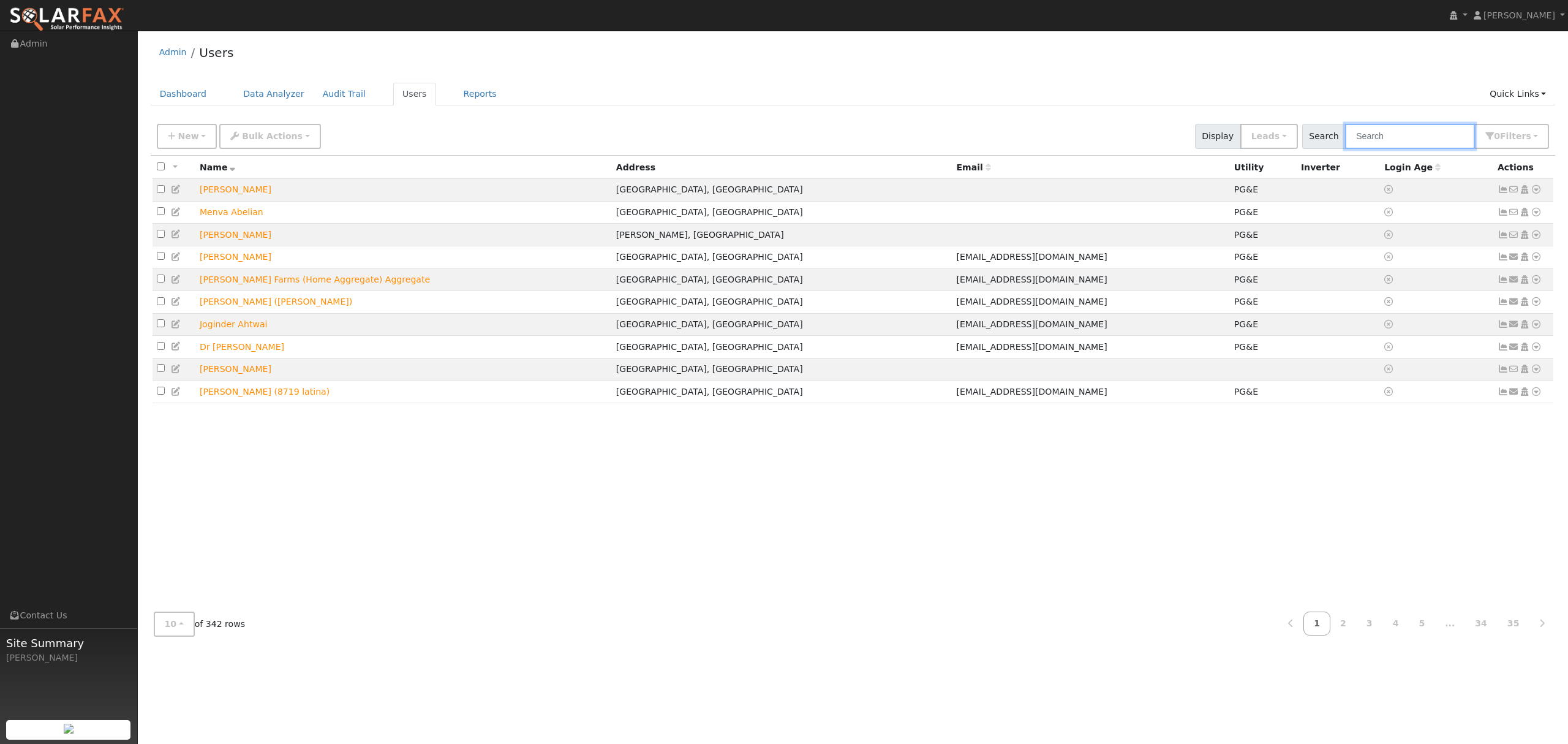
click at [1393, 141] on input "text" at bounding box center [1410, 136] width 130 height 25
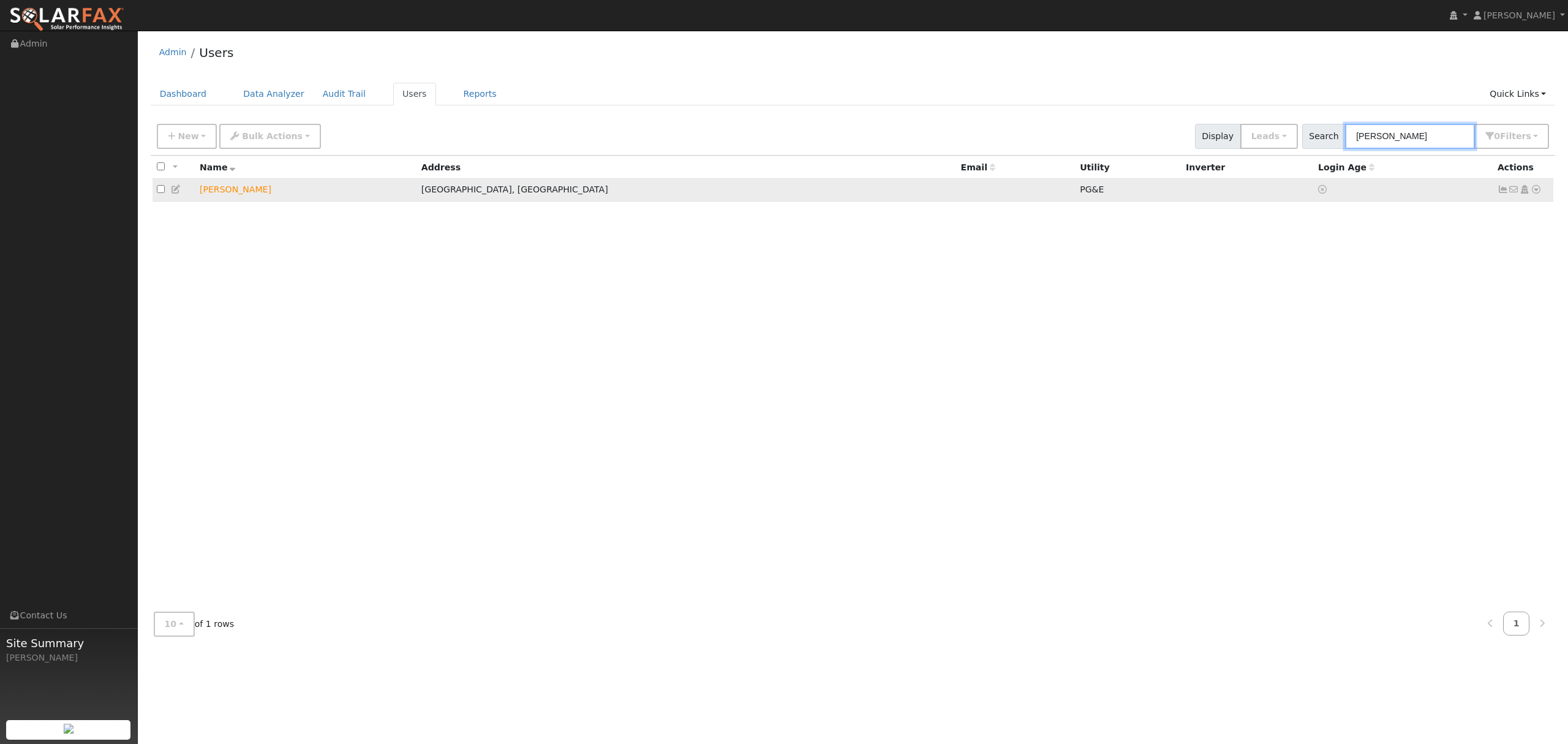
type input "julio"
click at [1537, 192] on icon at bounding box center [1536, 189] width 11 height 9
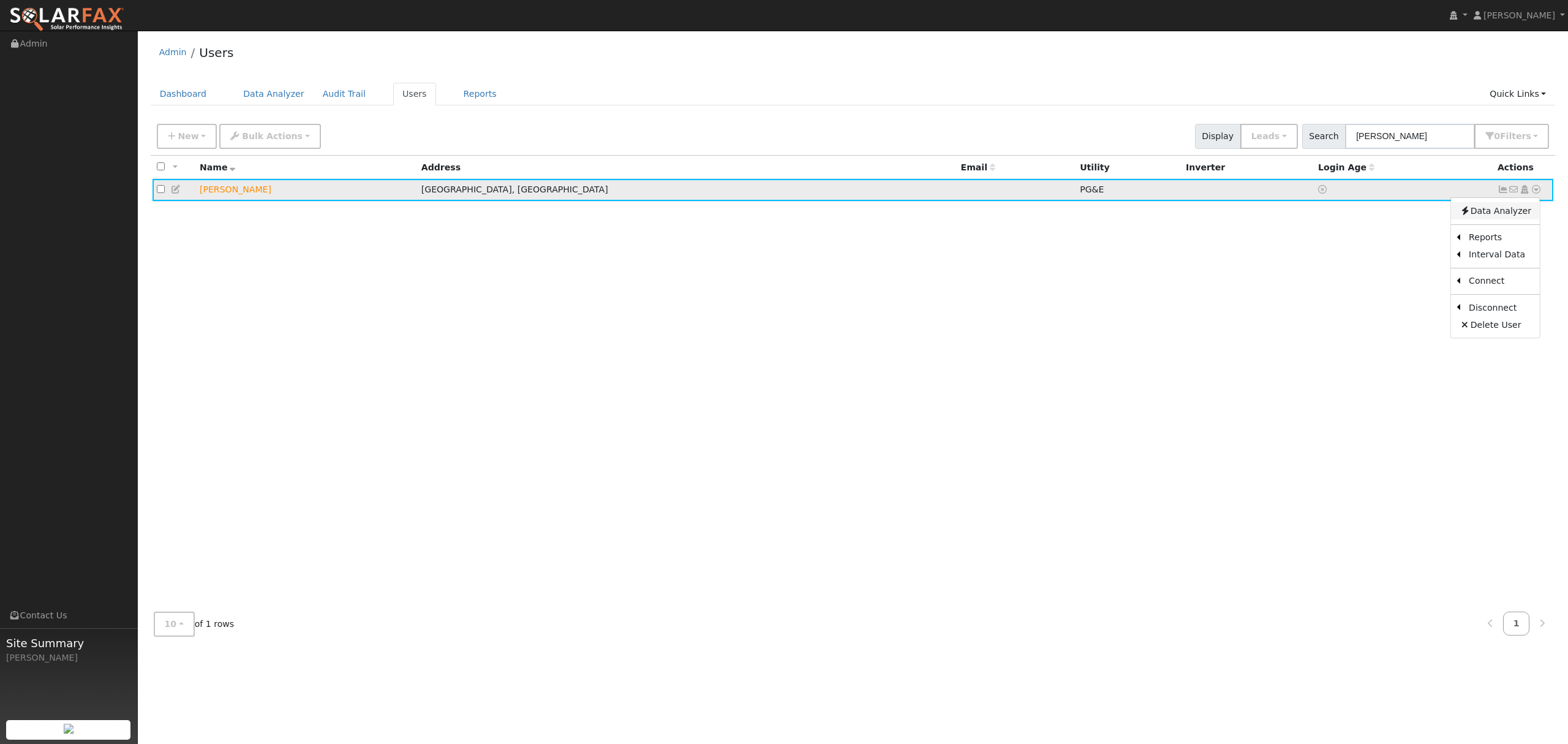
click at [1493, 210] on link "Data Analyzer" at bounding box center [1495, 210] width 89 height 17
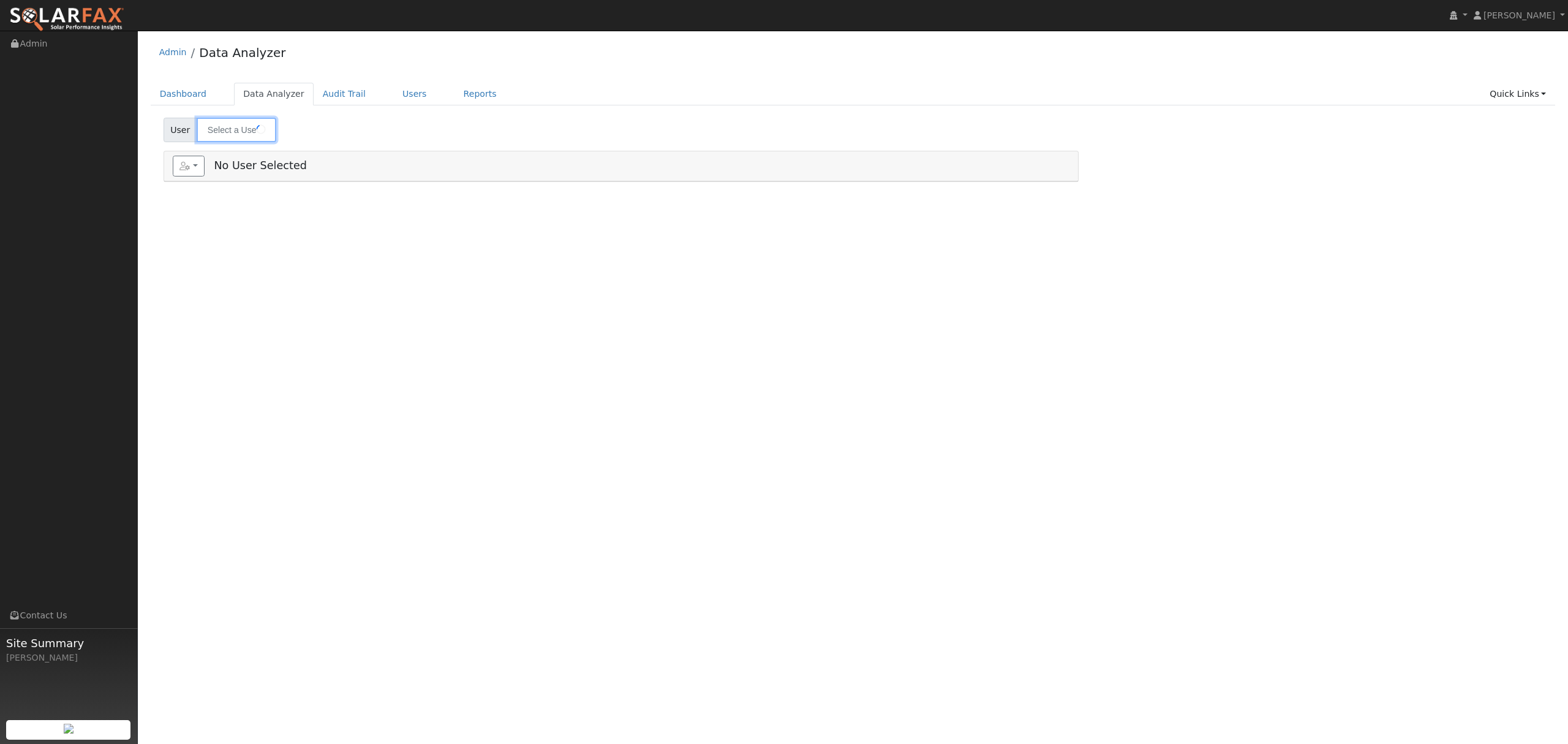
type input "[PERSON_NAME]"
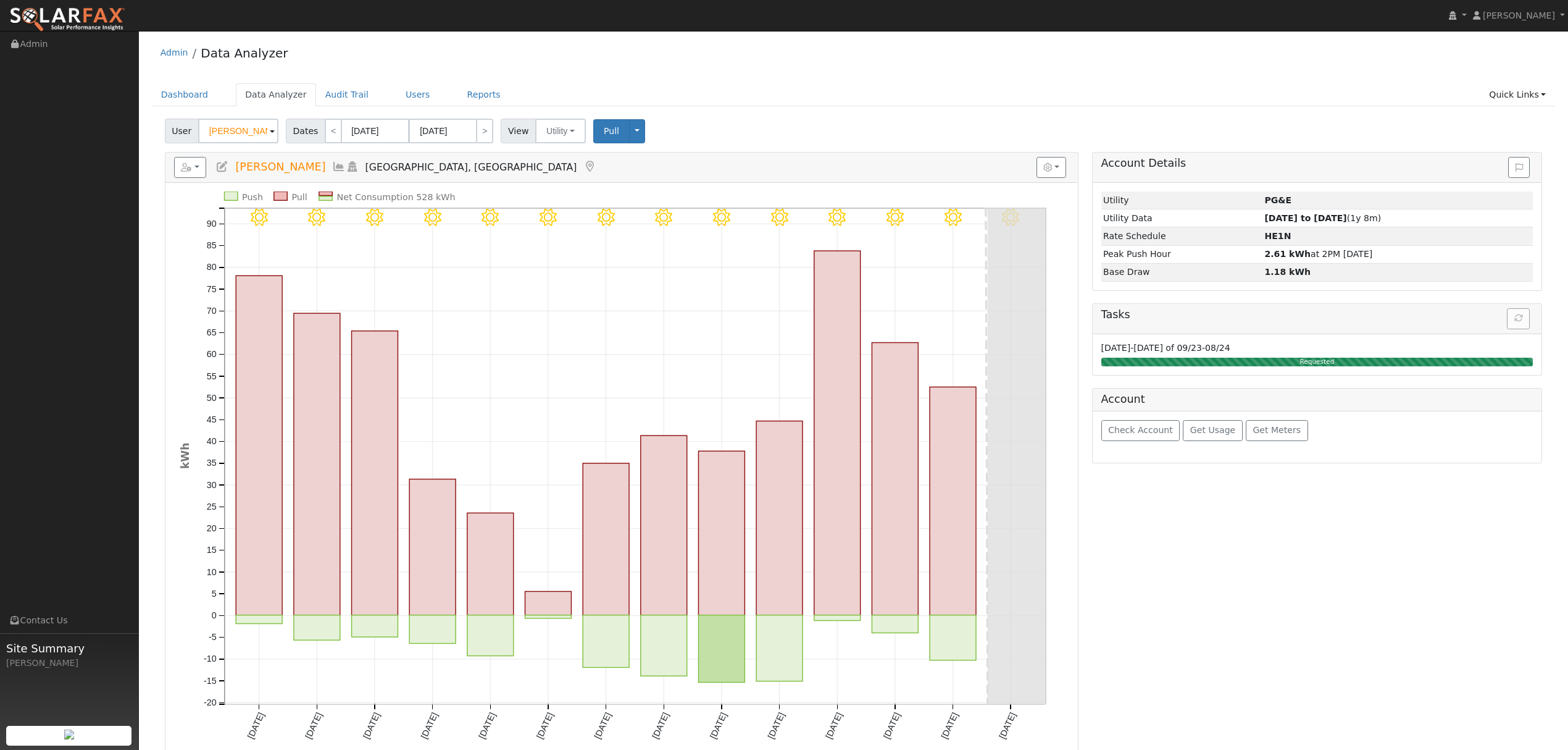
click at [332, 166] on icon at bounding box center [338, 166] width 13 height 11
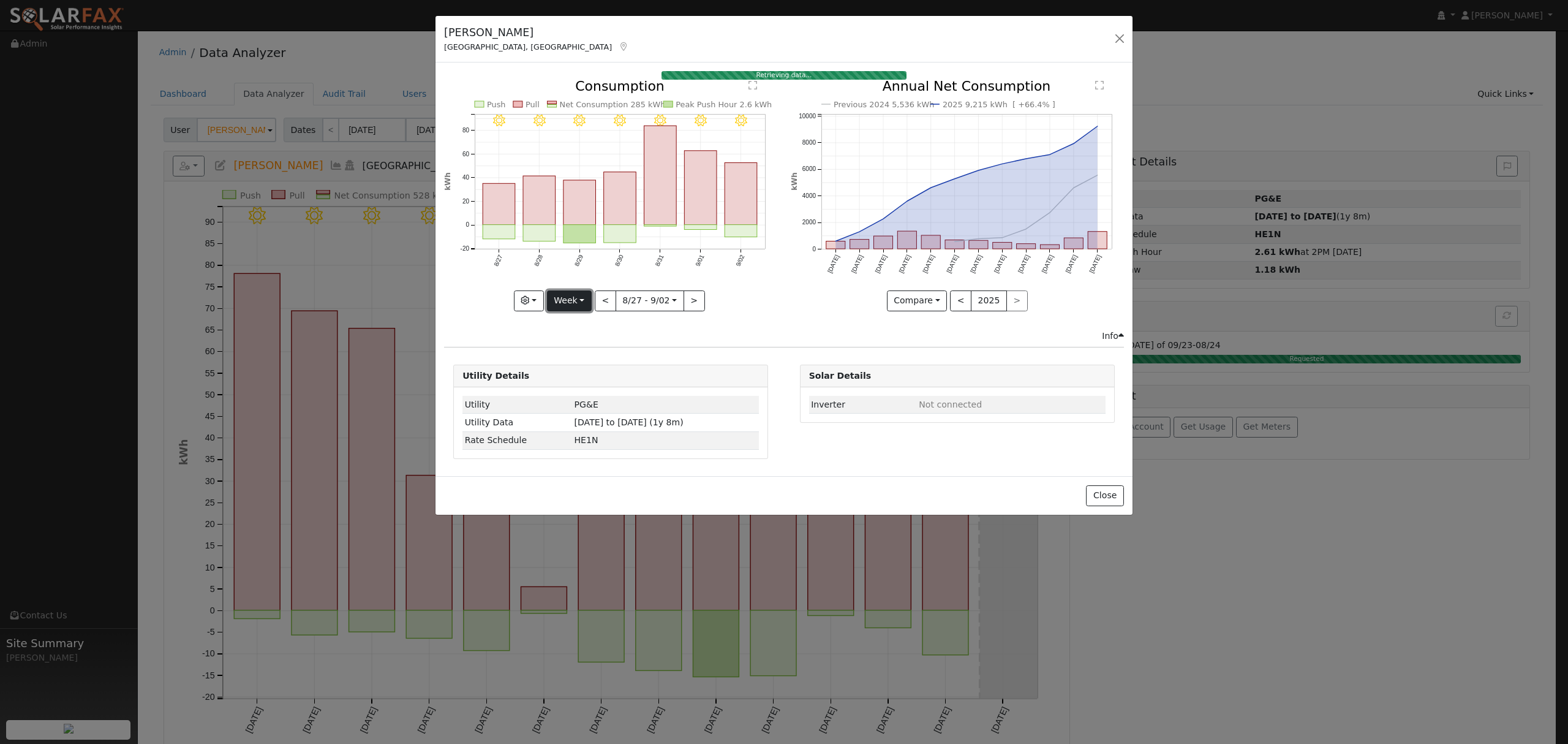
click at [567, 303] on button "Week" at bounding box center [569, 300] width 45 height 21
click at [590, 366] on link "Month" at bounding box center [590, 360] width 85 height 17
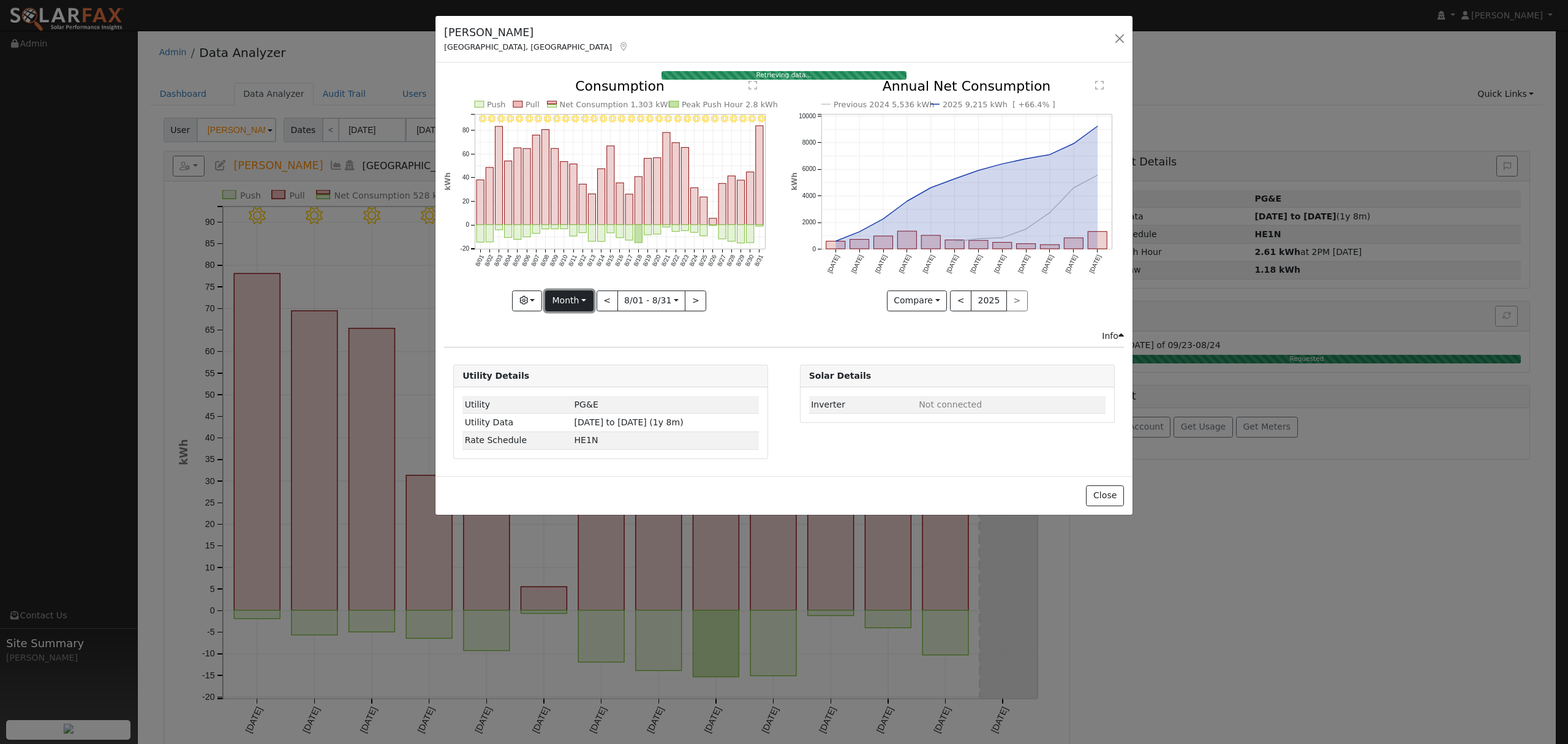
click at [588, 299] on button "Month" at bounding box center [569, 300] width 48 height 21
click at [579, 383] on ul "Day Week Month Year Custom" at bounding box center [588, 360] width 86 height 96
click at [580, 305] on button "Month" at bounding box center [569, 300] width 48 height 21
click at [583, 378] on link "Year" at bounding box center [588, 378] width 85 height 17
type input "2024-09-01"
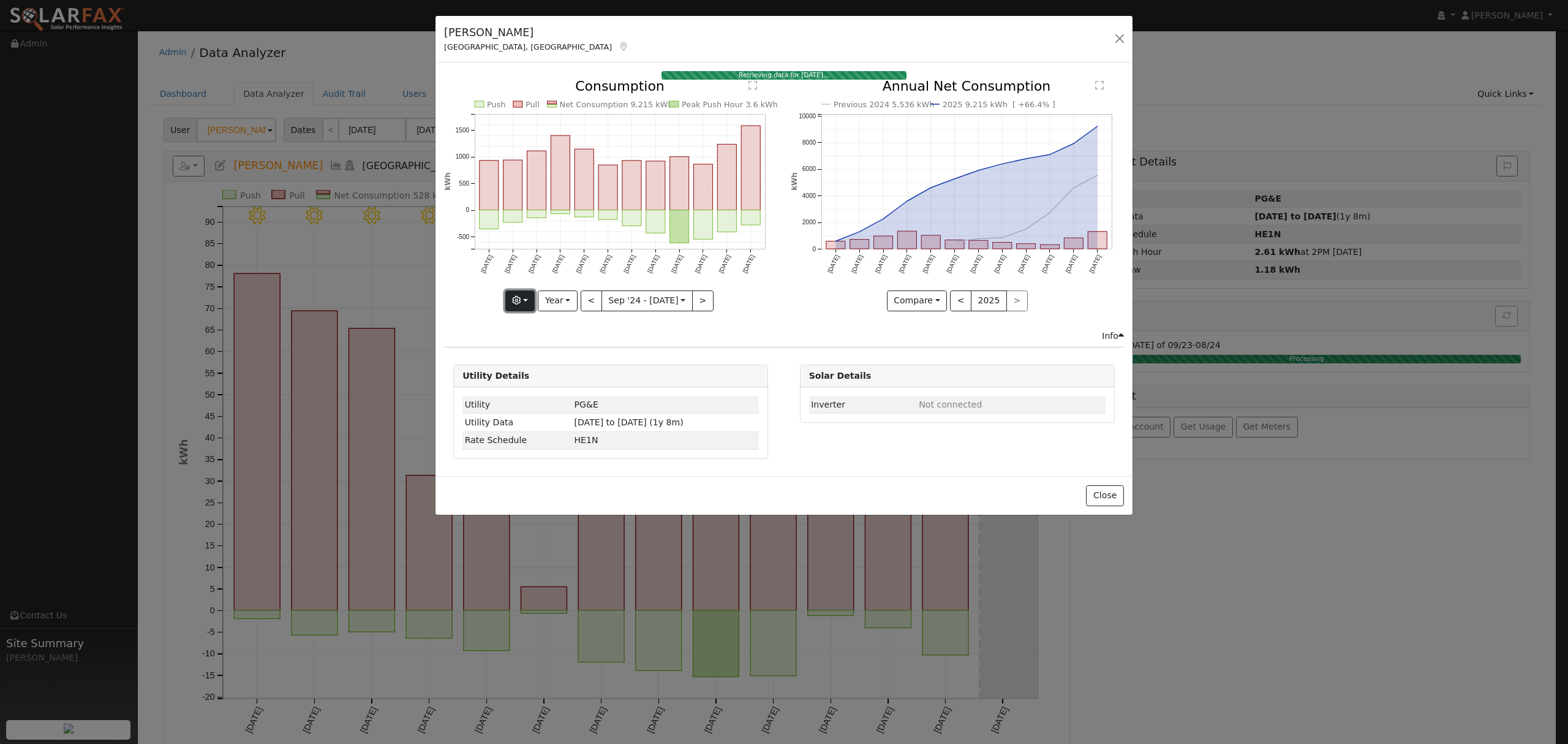
click at [517, 300] on icon "button" at bounding box center [516, 300] width 9 height 9
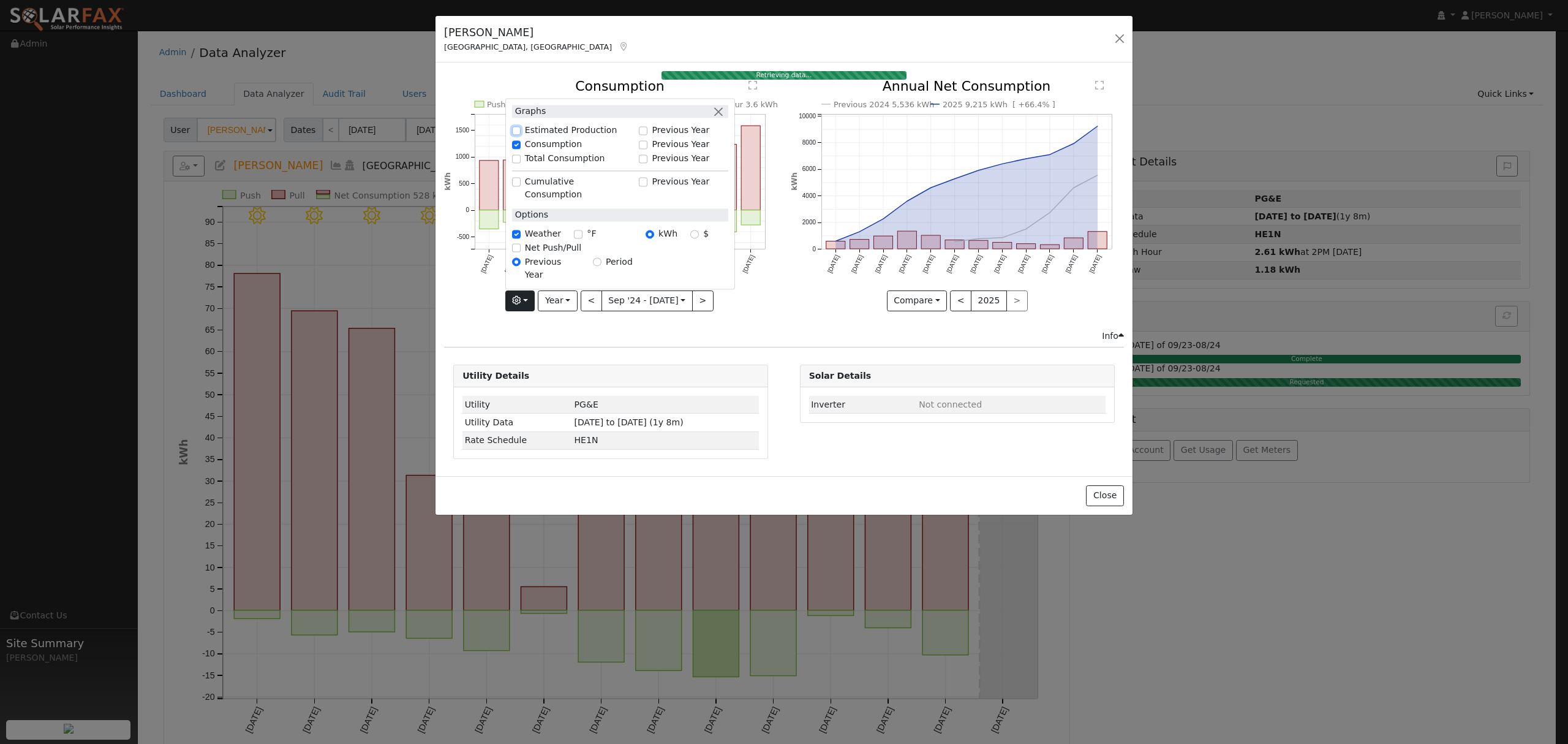
click at [518, 135] on input "Estimated Production" at bounding box center [516, 130] width 9 height 9
checkbox input "true"
click at [748, 324] on div "Estimated Production 8,141 kWh Push Pull Net Consumption 9,215 kWh Peak Product…" at bounding box center [611, 204] width 346 height 250
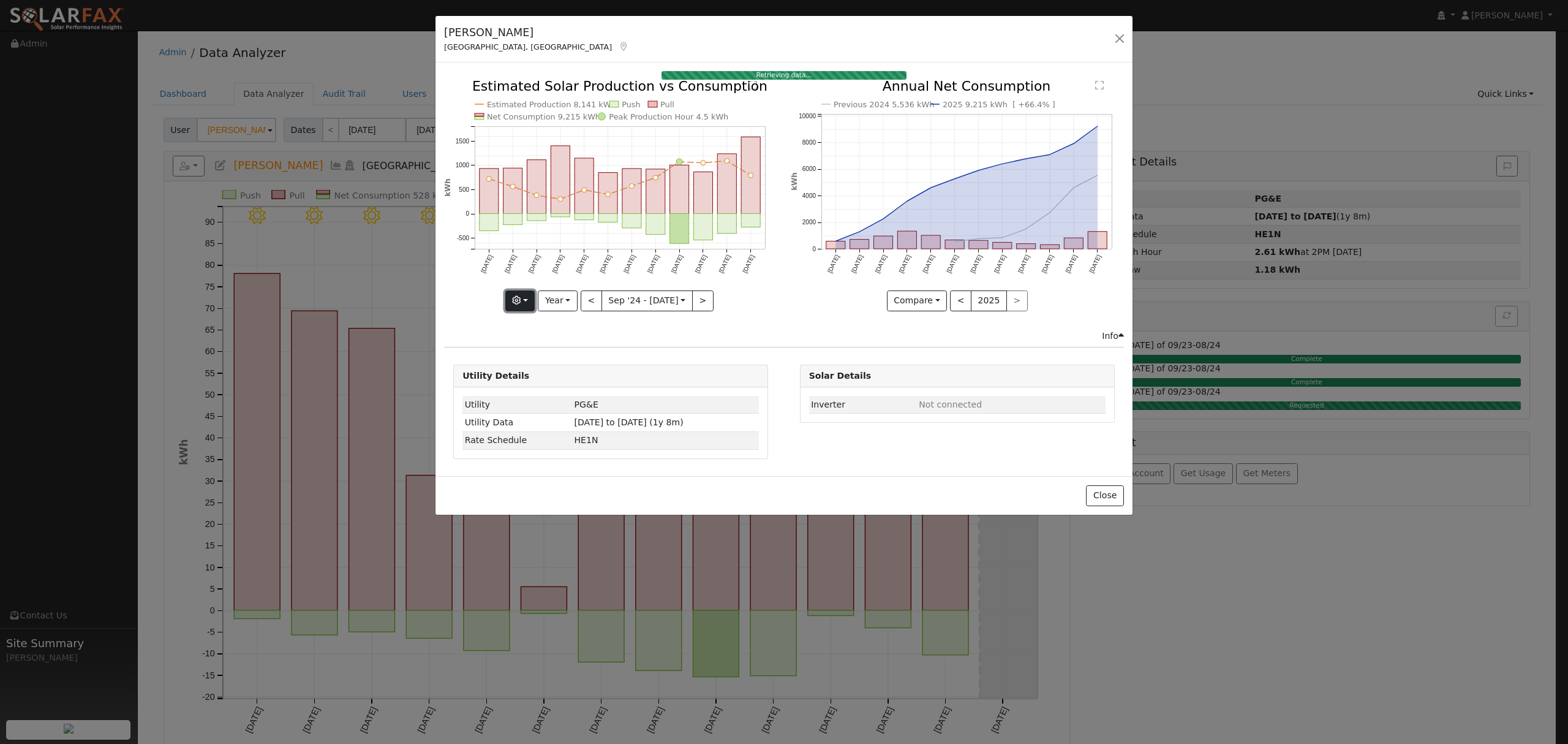
click at [535, 304] on button "button" at bounding box center [520, 300] width 30 height 21
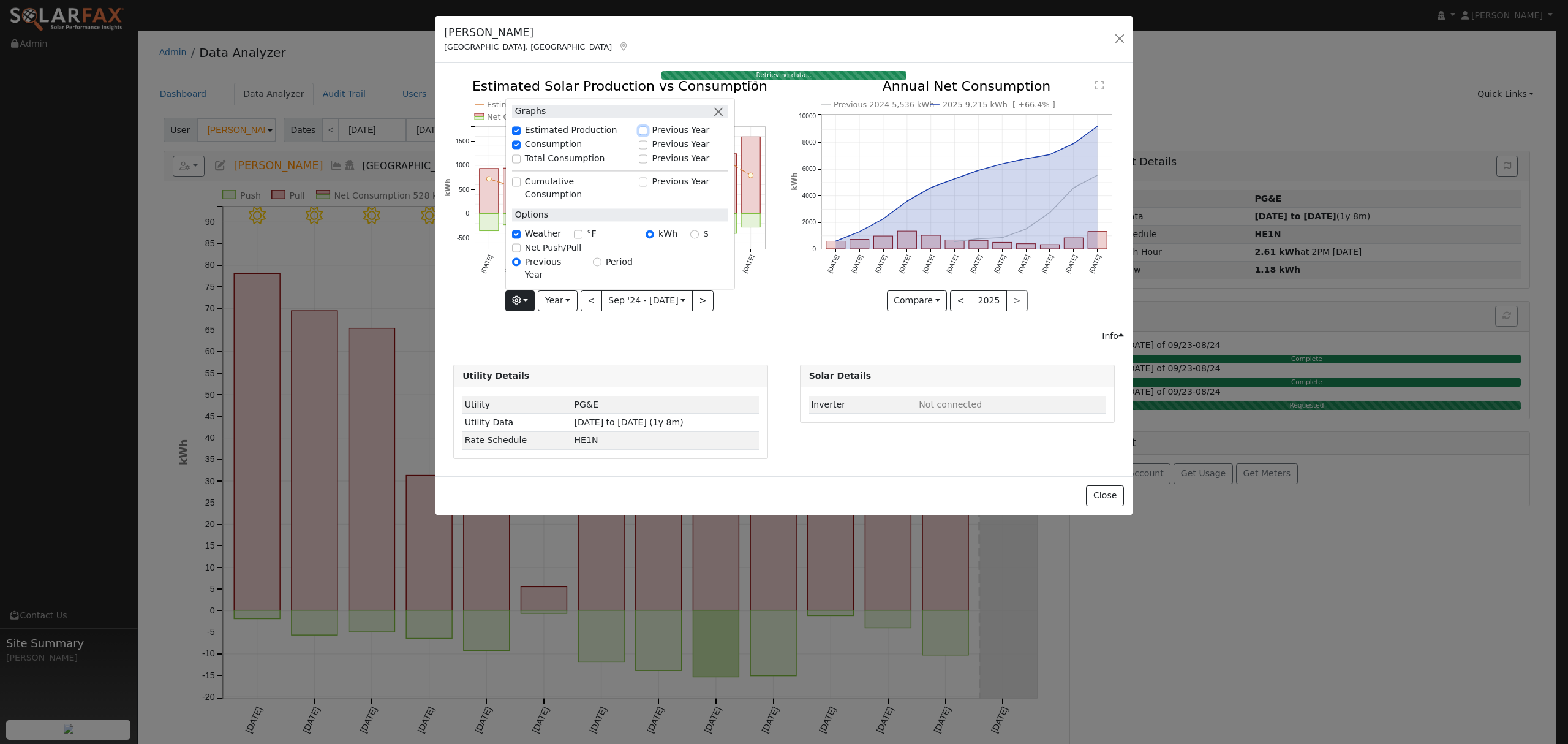
click at [645, 135] on input "Previous Year" at bounding box center [643, 130] width 9 height 9
checkbox input "true"
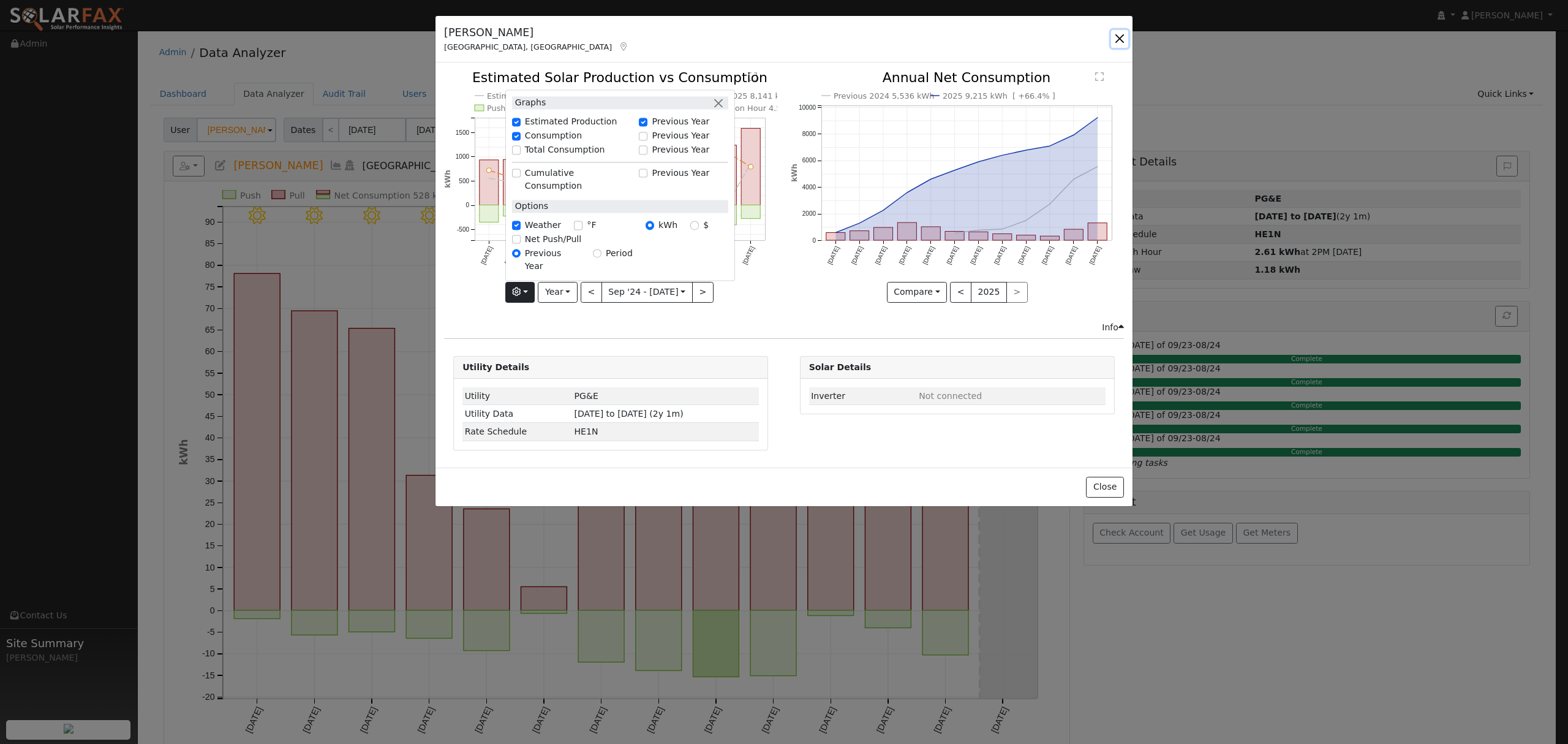
click at [1121, 37] on button "button" at bounding box center [1119, 38] width 17 height 17
